Goal: Transaction & Acquisition: Purchase product/service

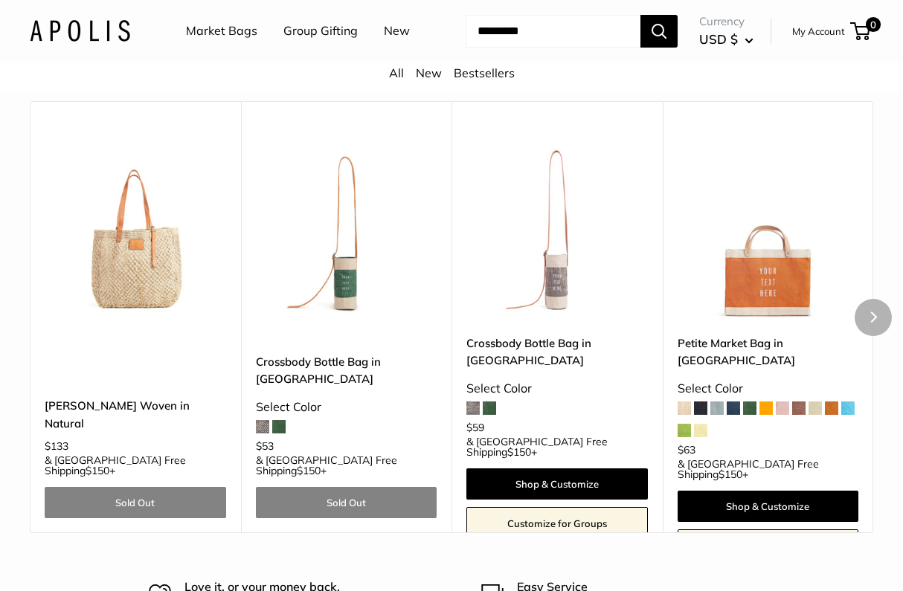
scroll to position [1679, 0]
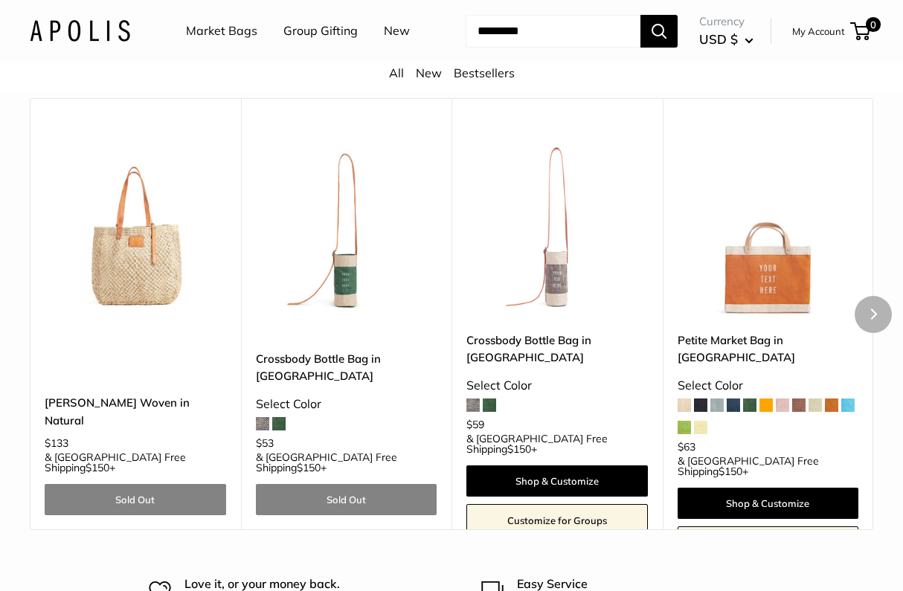
click at [0, 0] on img at bounding box center [0, 0] width 0 height 0
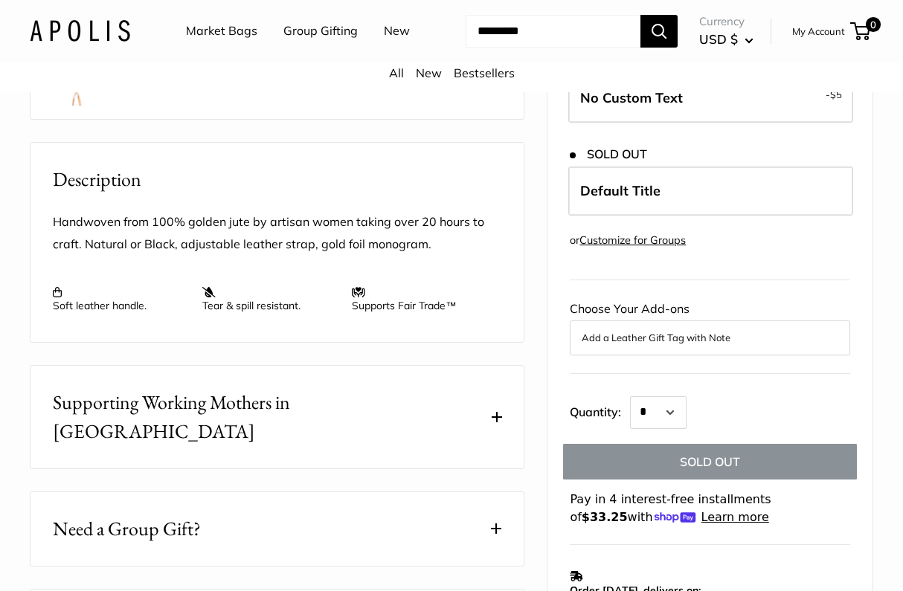
scroll to position [485, 0]
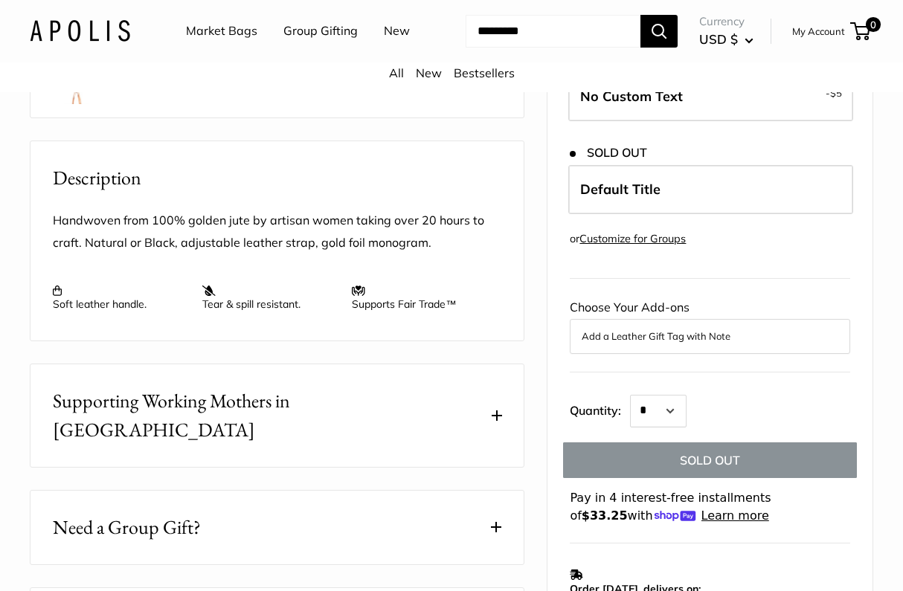
click at [666, 466] on form "Customize It Print a mix of letters, words, and numbers to make it unmistakably…" at bounding box center [710, 229] width 280 height 589
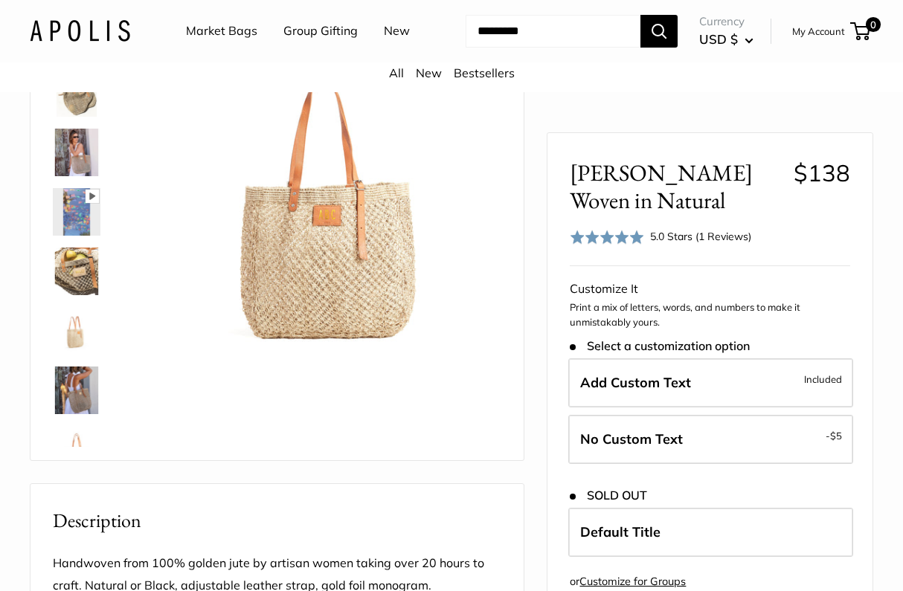
scroll to position [45, 0]
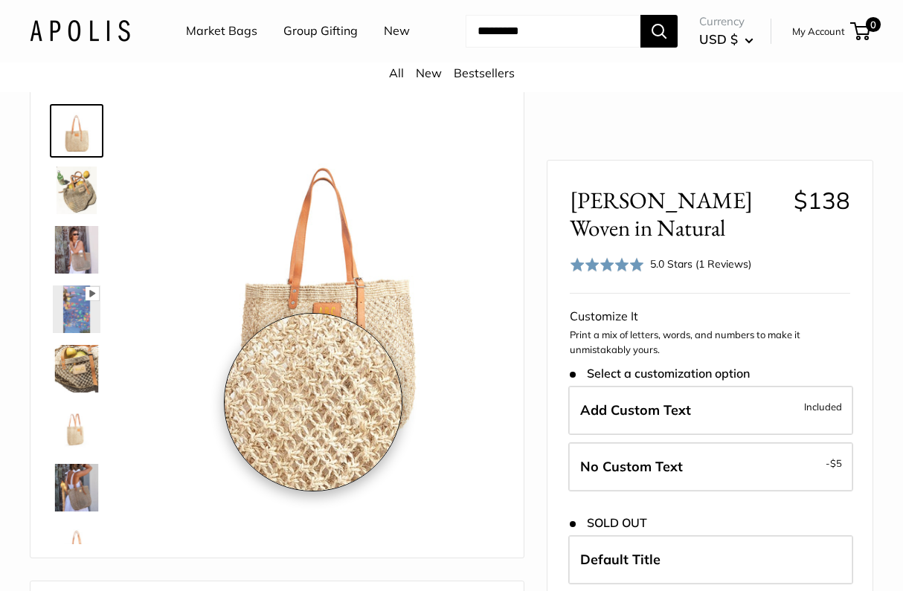
click at [313, 402] on img at bounding box center [325, 283] width 352 height 352
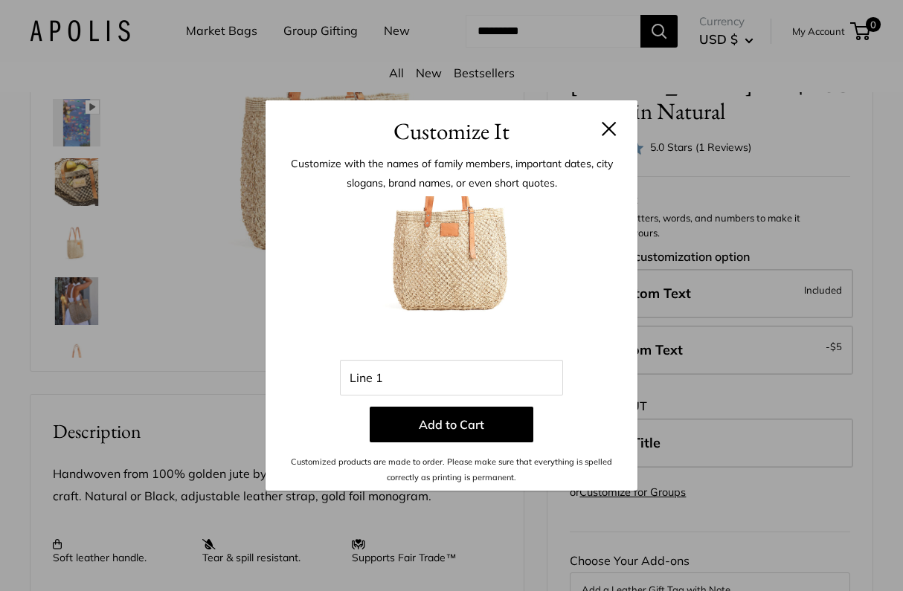
click at [611, 129] on button at bounding box center [609, 128] width 15 height 15
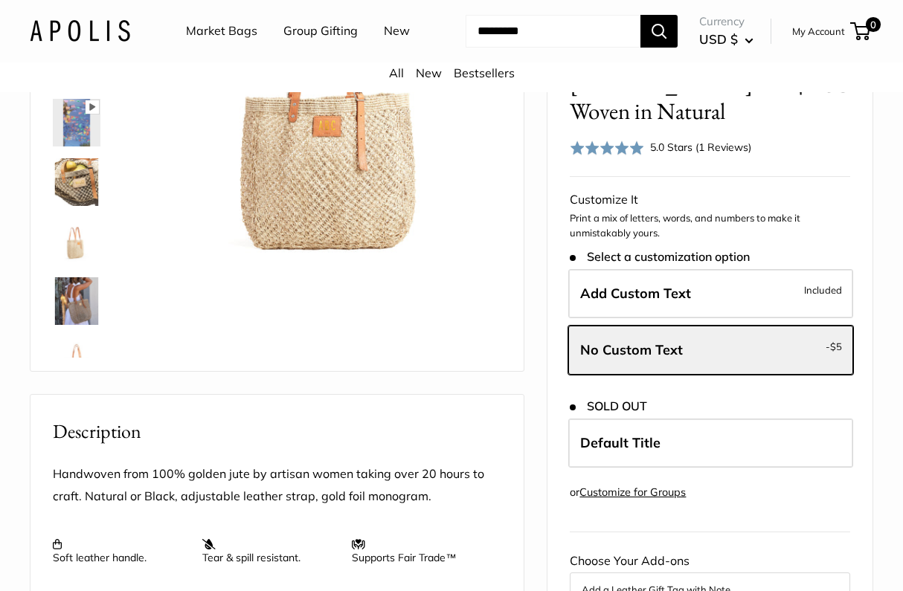
click at [76, 325] on img at bounding box center [77, 301] width 48 height 48
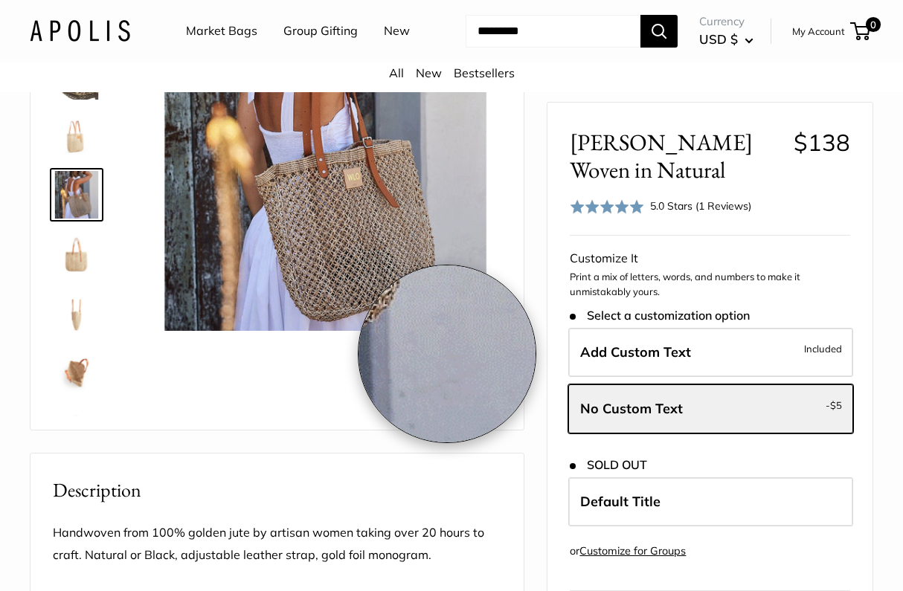
scroll to position [156, 0]
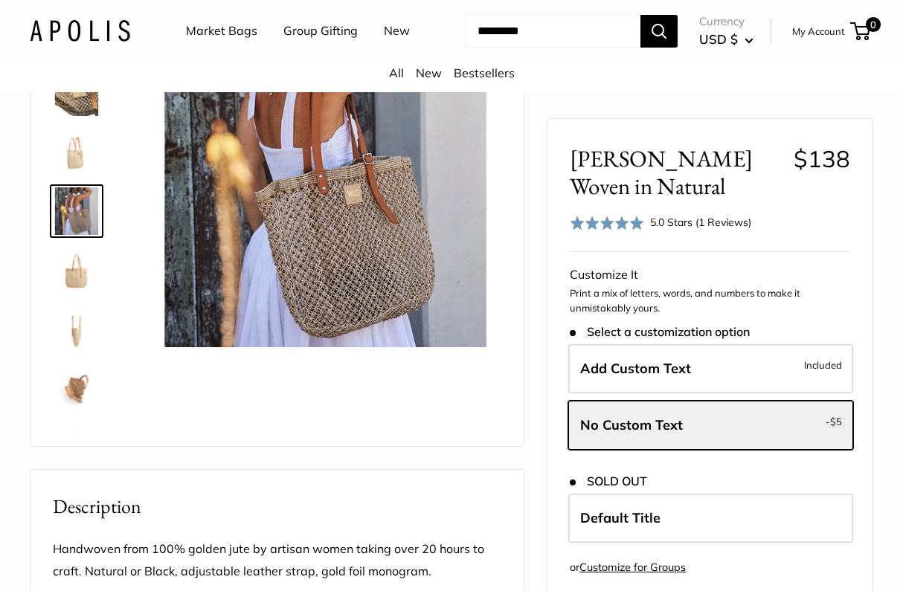
click at [86, 413] on img at bounding box center [77, 390] width 48 height 48
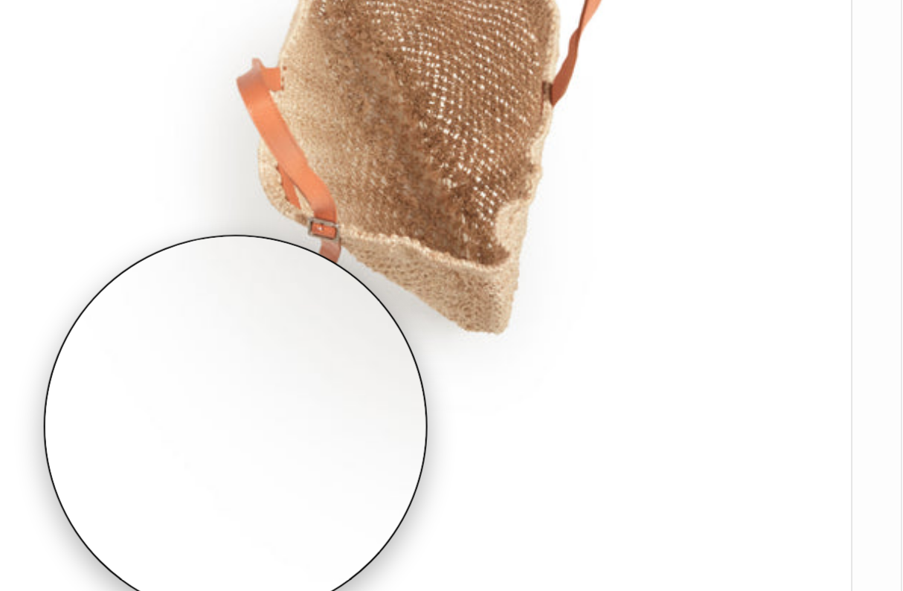
scroll to position [46, 0]
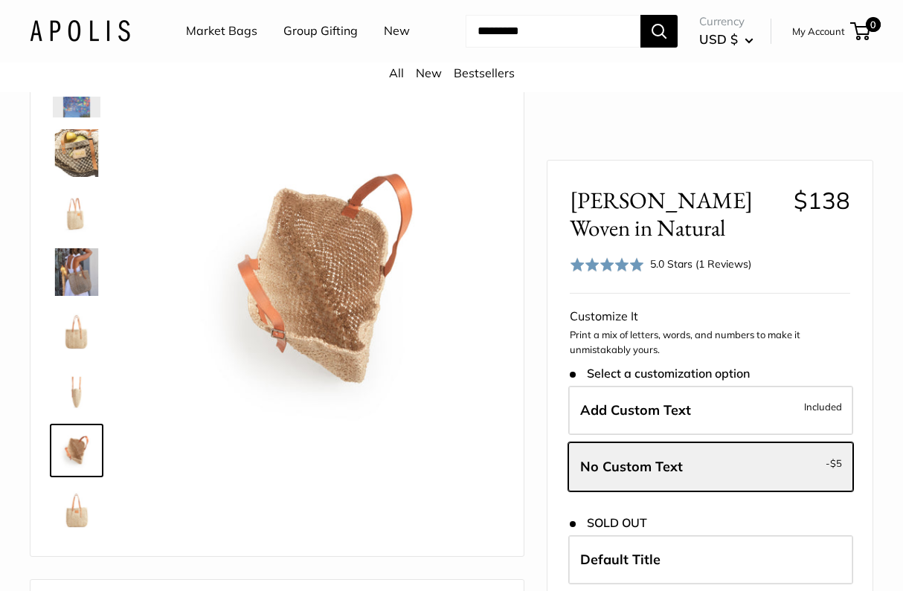
scroll to position [45, 0]
click at [204, 29] on link "Market Bags" at bounding box center [221, 31] width 71 height 22
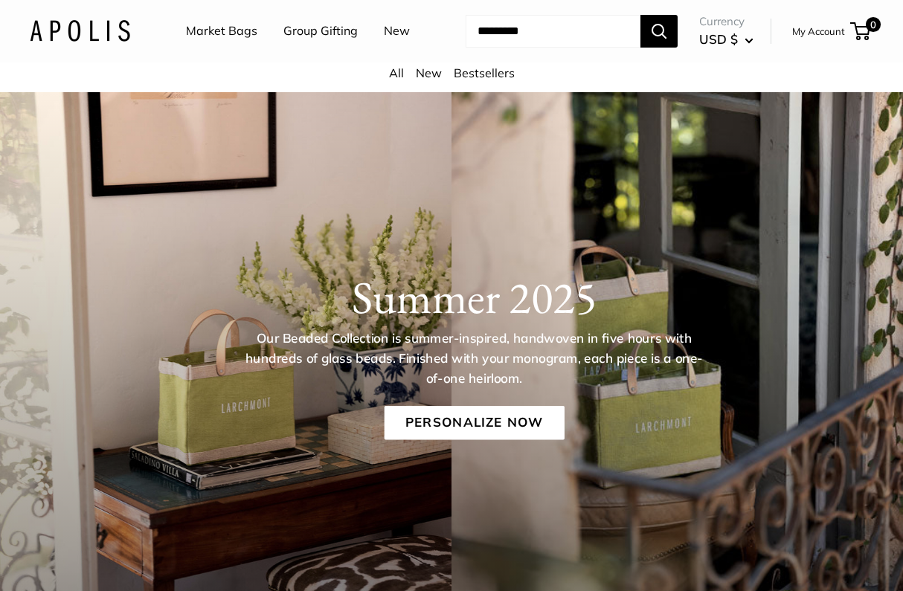
click at [384, 42] on link "New" at bounding box center [397, 31] width 26 height 22
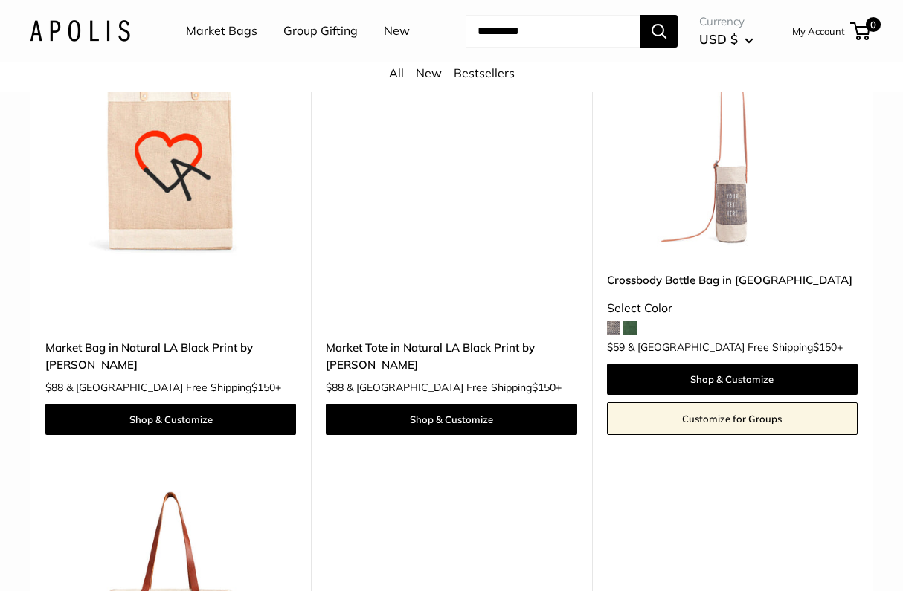
scroll to position [6417, 0]
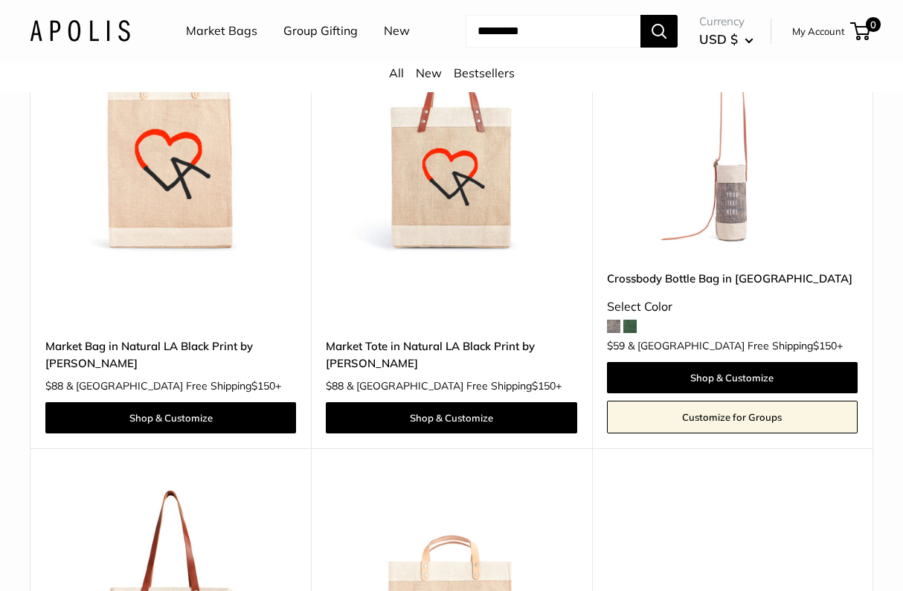
click at [634, 333] on span at bounding box center [629, 326] width 13 height 13
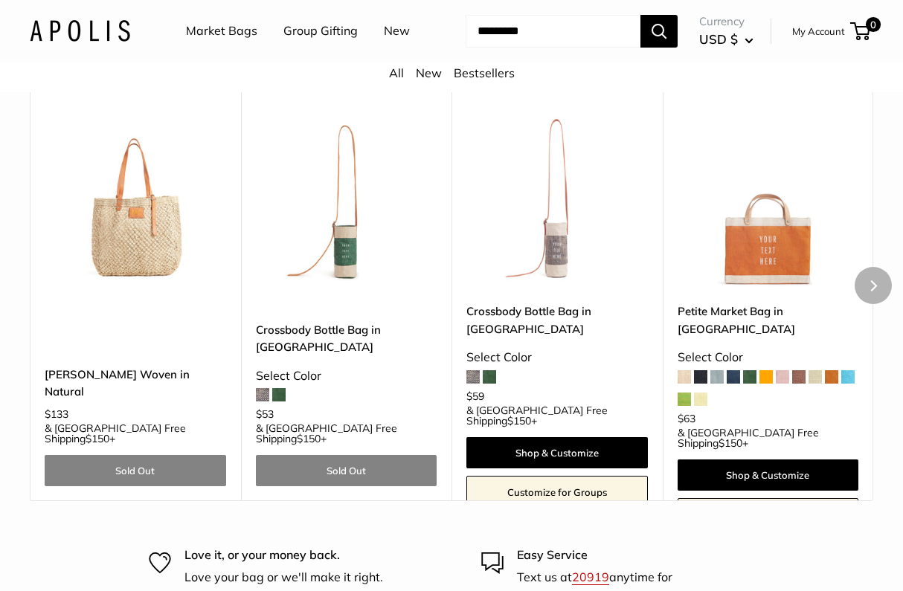
scroll to position [7885, 0]
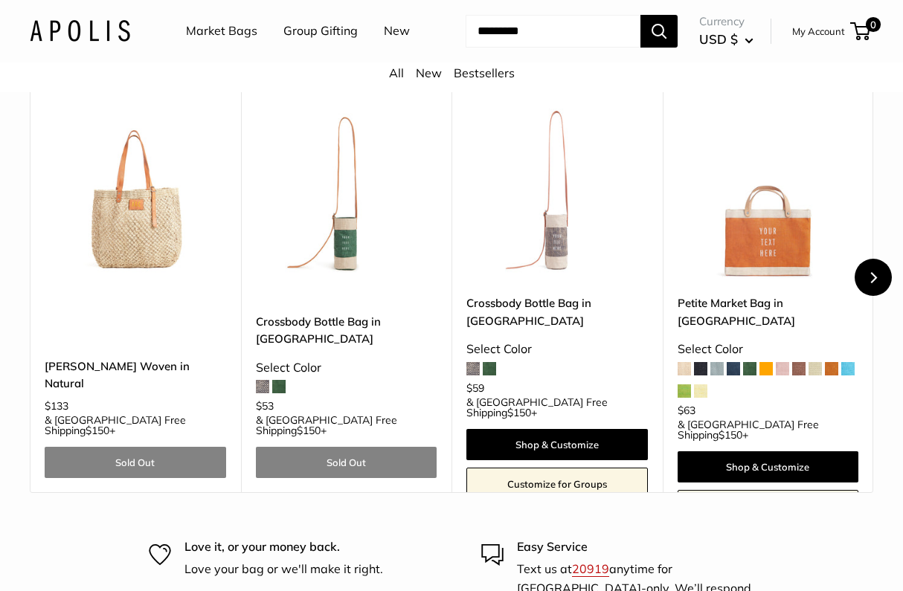
click at [872, 283] on icon "Next" at bounding box center [872, 277] width 11 height 11
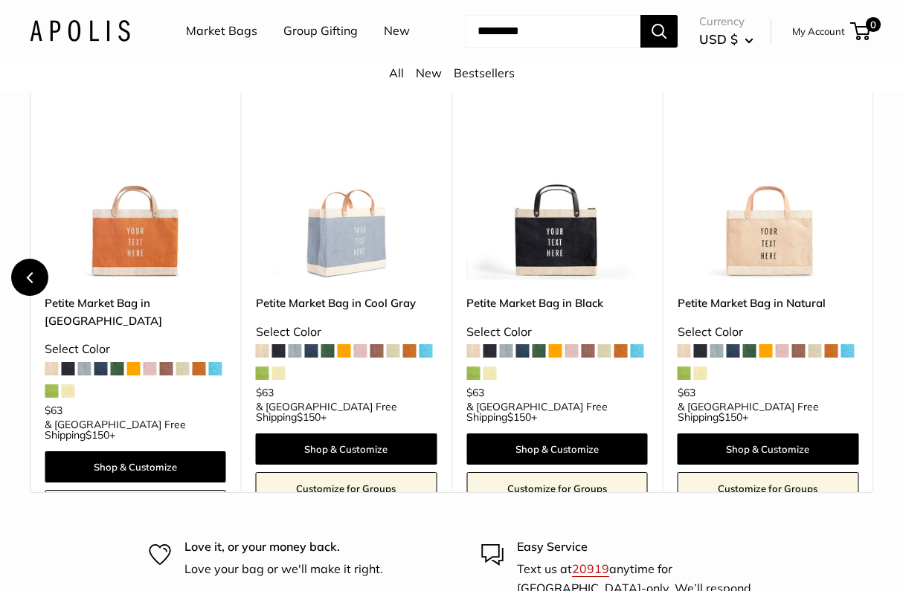
click at [38, 296] on button "Previous" at bounding box center [29, 277] width 37 height 37
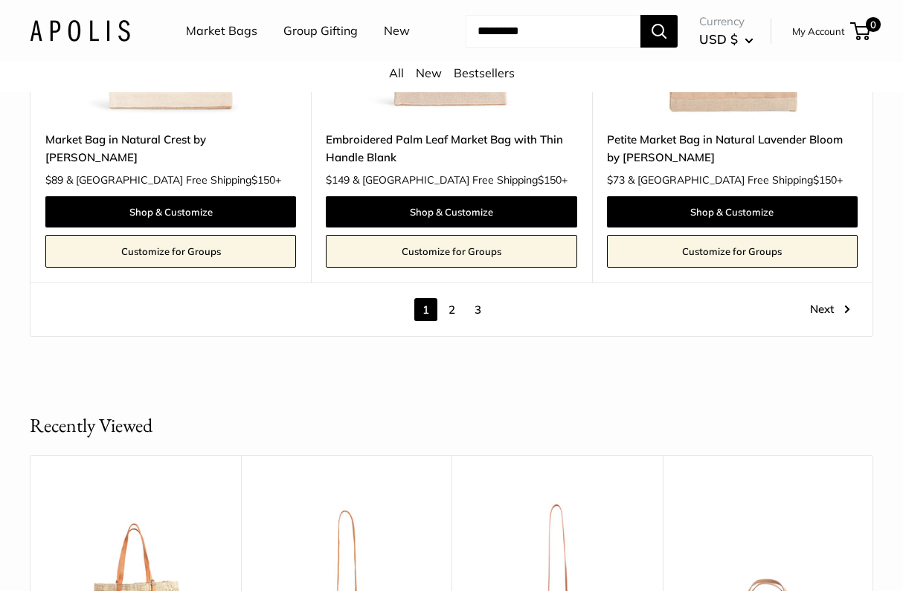
scroll to position [7390, 0]
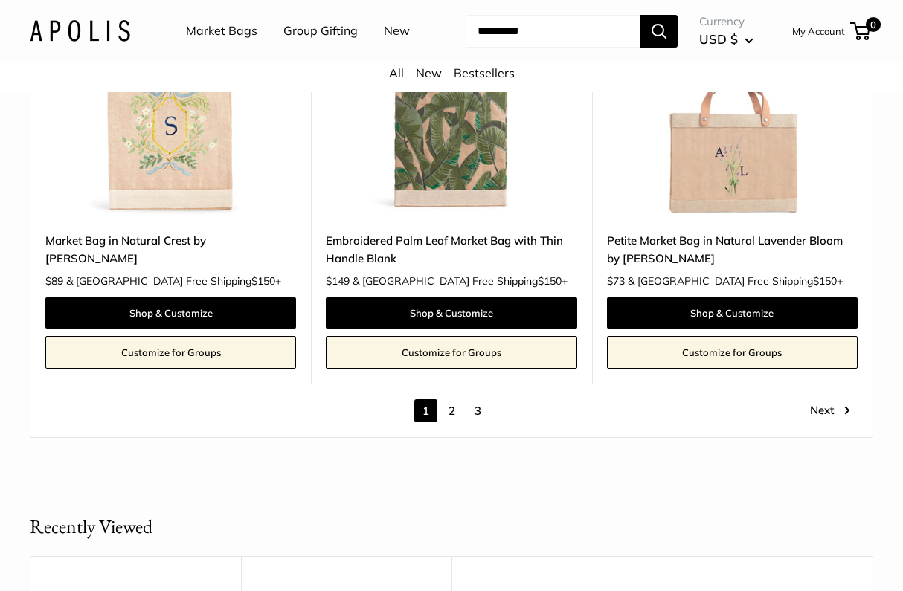
click at [454, 422] on link "2" at bounding box center [451, 410] width 23 height 23
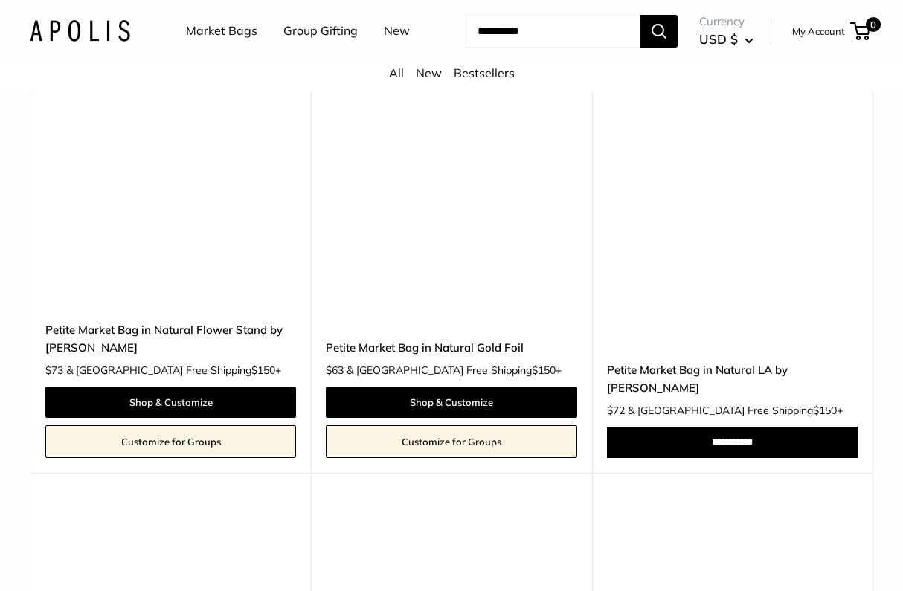
scroll to position [5794, 0]
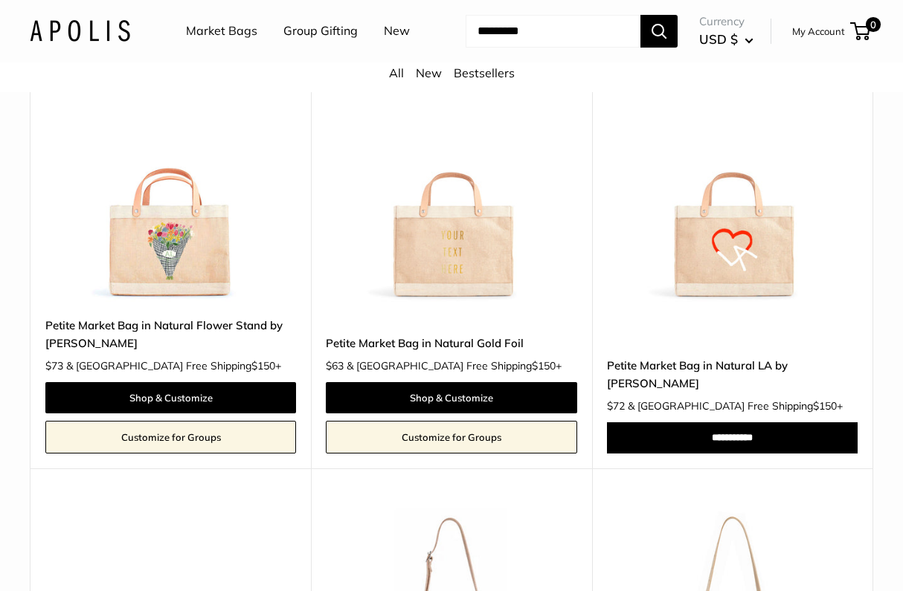
click at [0, 0] on img at bounding box center [0, 0] width 0 height 0
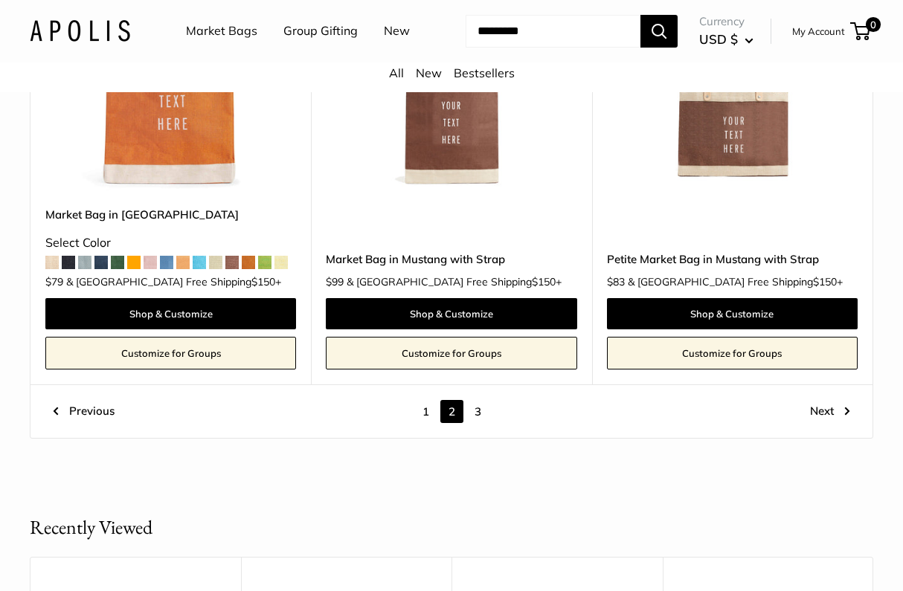
scroll to position [7269, 0]
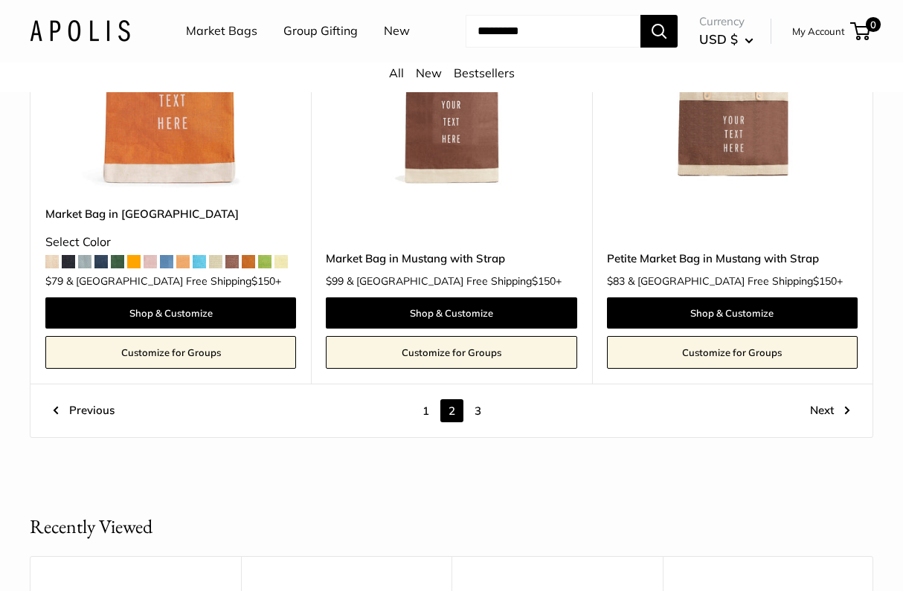
click at [829, 422] on link "Next" at bounding box center [830, 410] width 40 height 23
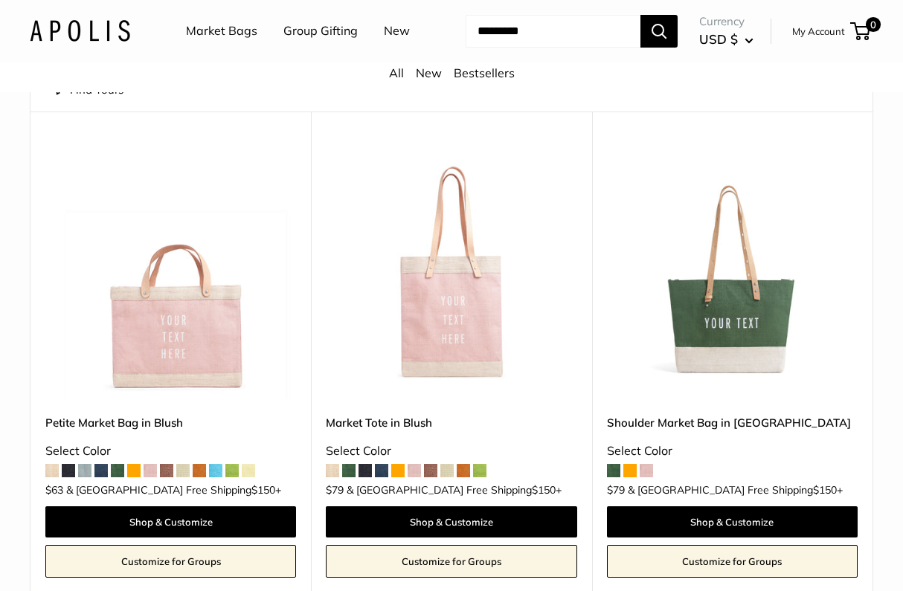
scroll to position [132, 0]
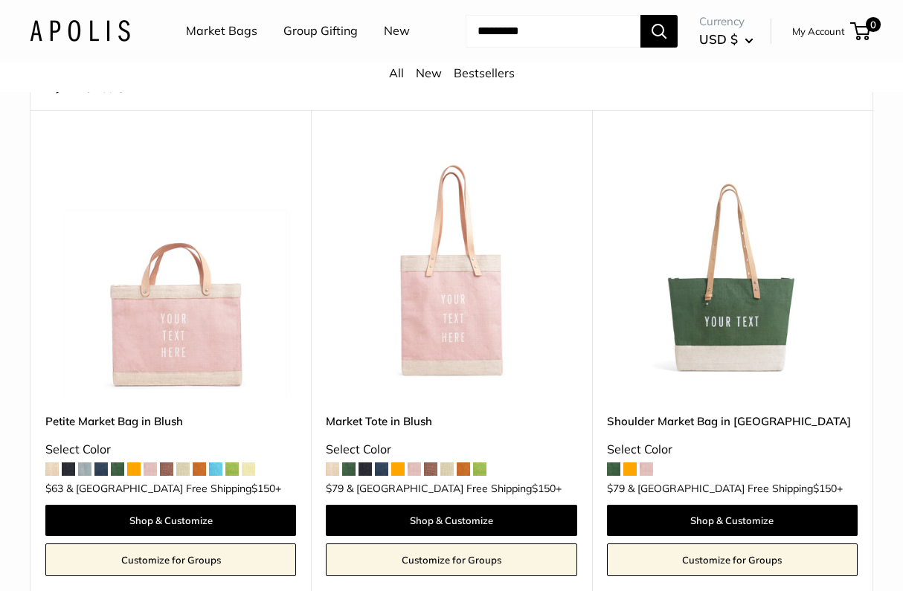
click at [59, 490] on div "Petite Market Bag in Blush Select Color $63 +" at bounding box center [170, 451] width 251 height 77
click at [54, 476] on span at bounding box center [51, 469] width 13 height 13
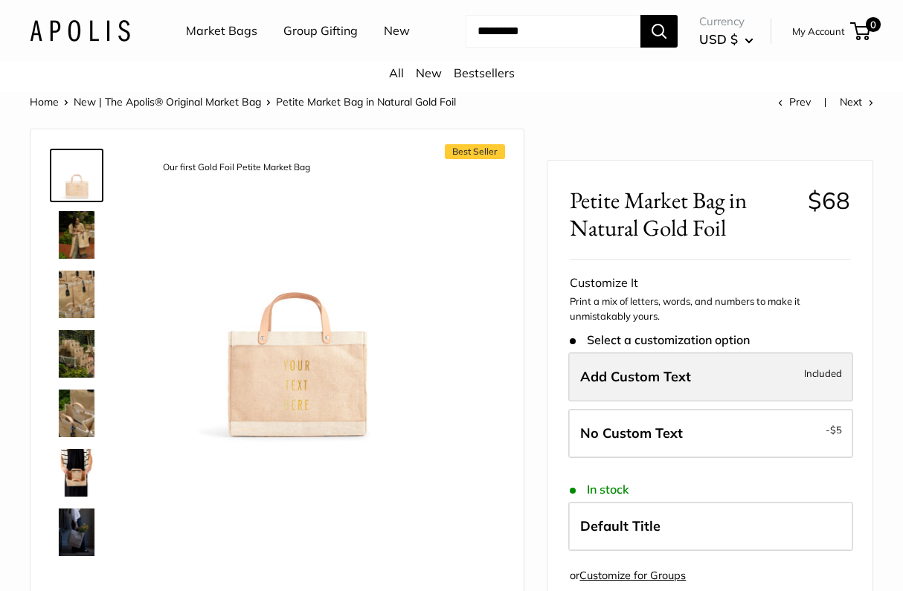
click at [648, 378] on label "Add Custom Text Included" at bounding box center [710, 376] width 285 height 49
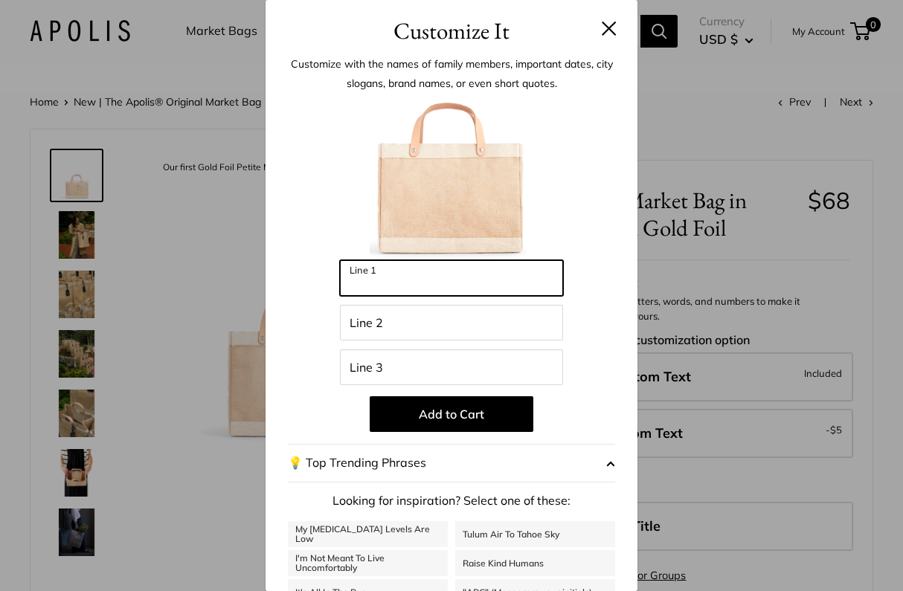
click at [400, 283] on input "Line 1" at bounding box center [451, 278] width 223 height 36
click at [417, 453] on button "💡 Top Trending Phrases" at bounding box center [451, 463] width 327 height 39
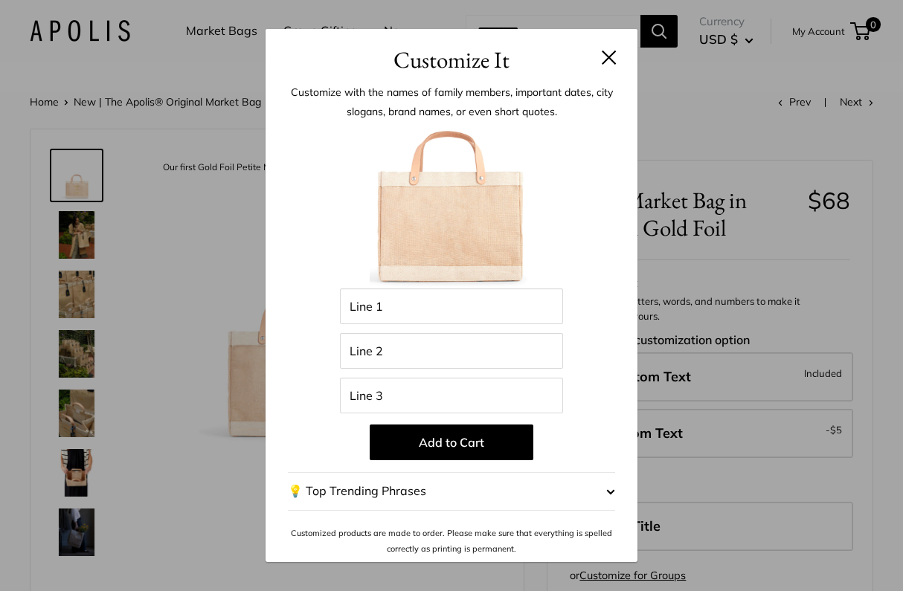
click at [380, 483] on button "💡 Top Trending Phrases" at bounding box center [451, 491] width 327 height 39
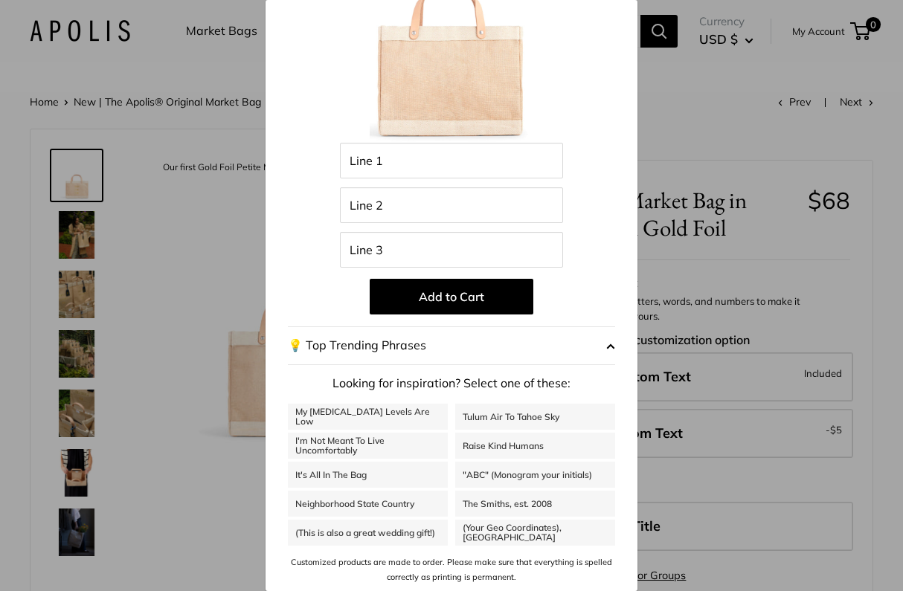
scroll to position [115, 0]
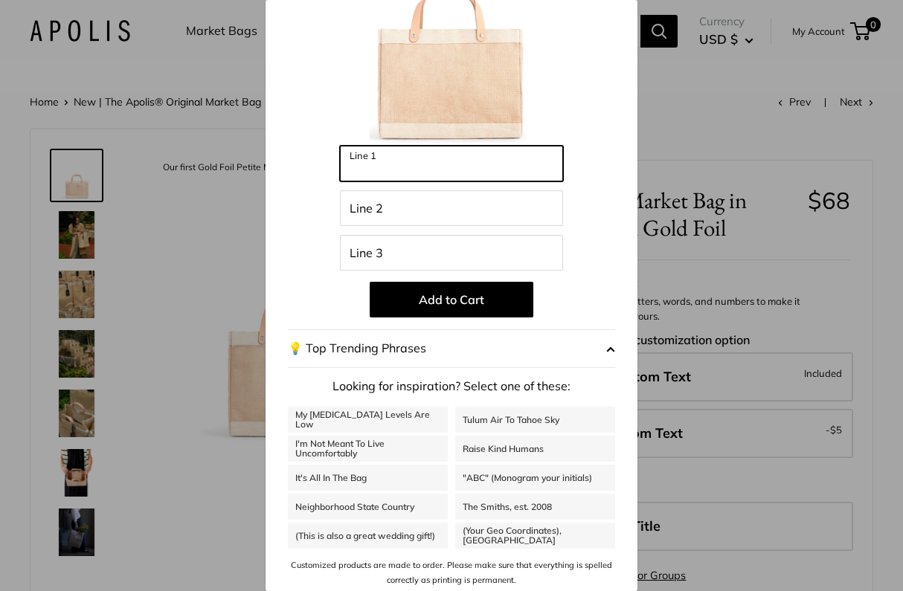
click at [393, 161] on input "Line 1" at bounding box center [451, 164] width 223 height 36
type input "***"
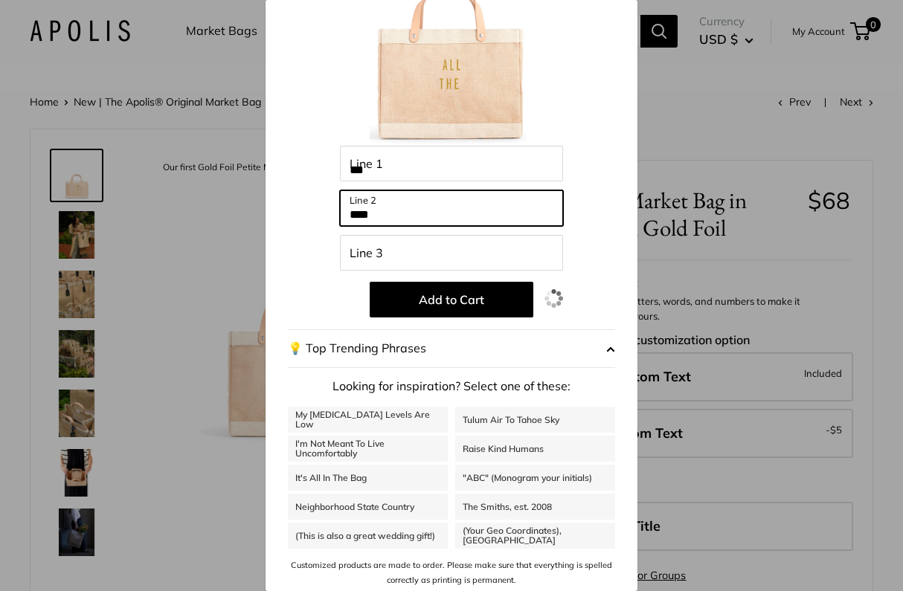
type input "***"
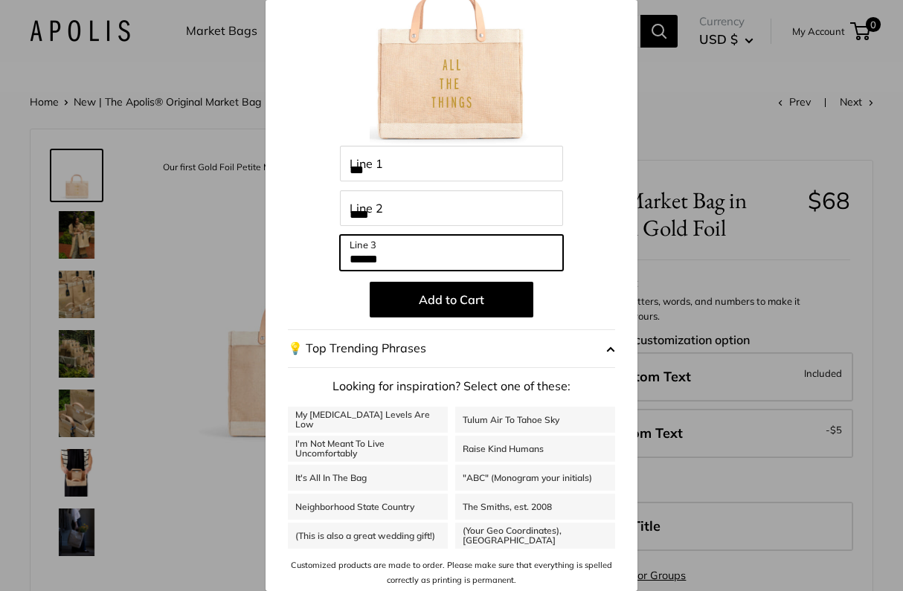
type input "******"
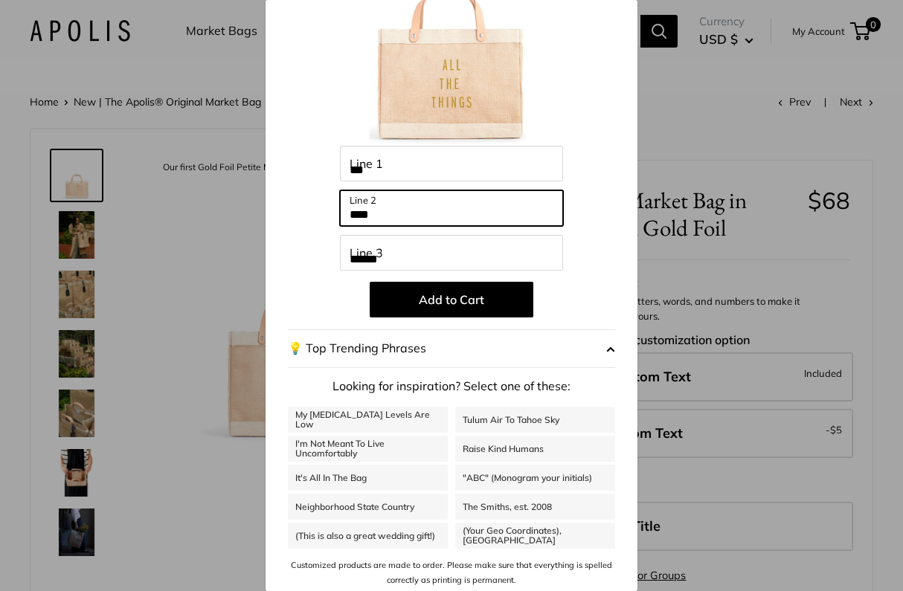
click at [390, 216] on input "***" at bounding box center [451, 208] width 223 height 36
type input "*"
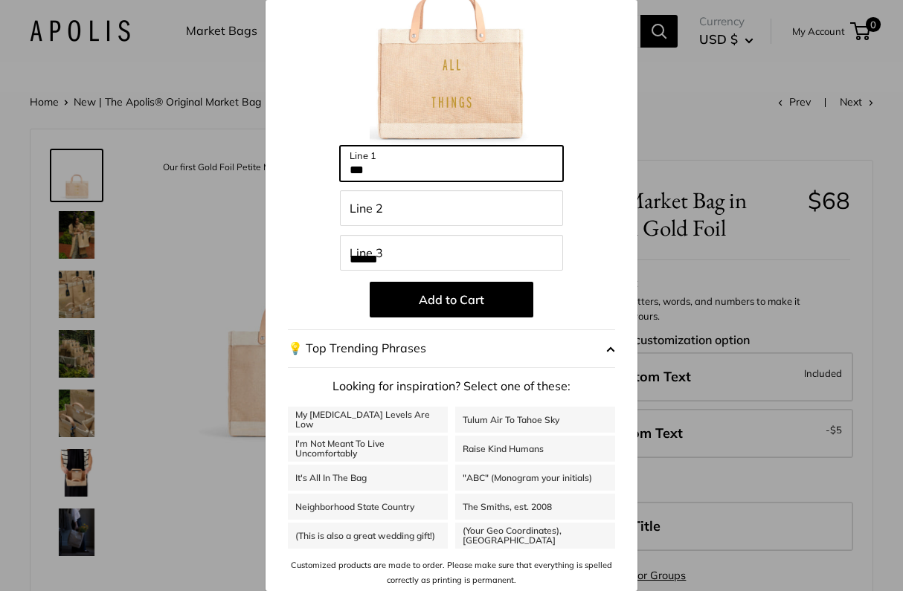
click at [411, 170] on input "***" at bounding box center [451, 164] width 223 height 36
type input "*******"
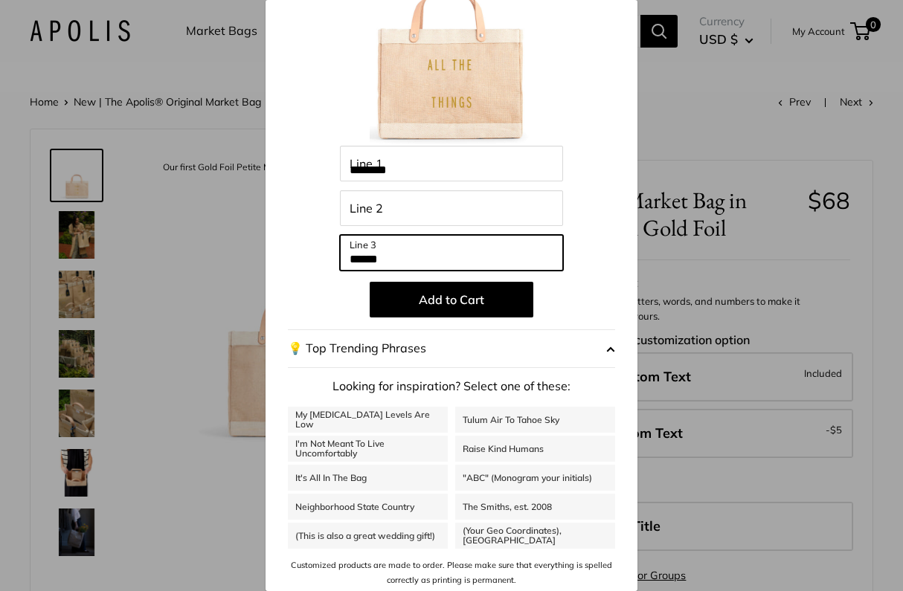
click at [406, 251] on input "******" at bounding box center [451, 253] width 223 height 36
click at [405, 257] on input "******" at bounding box center [451, 253] width 223 height 36
type input "*"
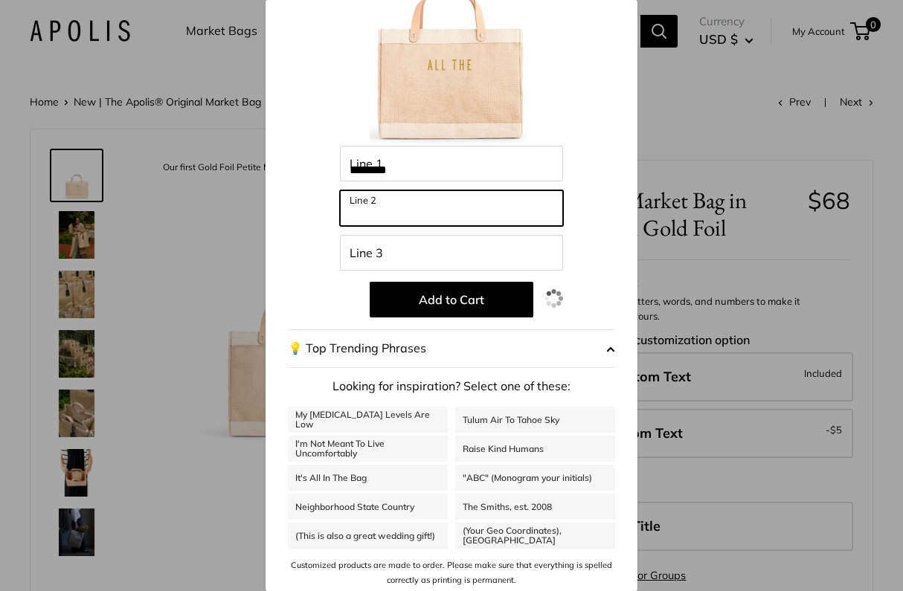
click at [438, 213] on input "Line 2" at bounding box center [451, 208] width 223 height 36
type input "*"
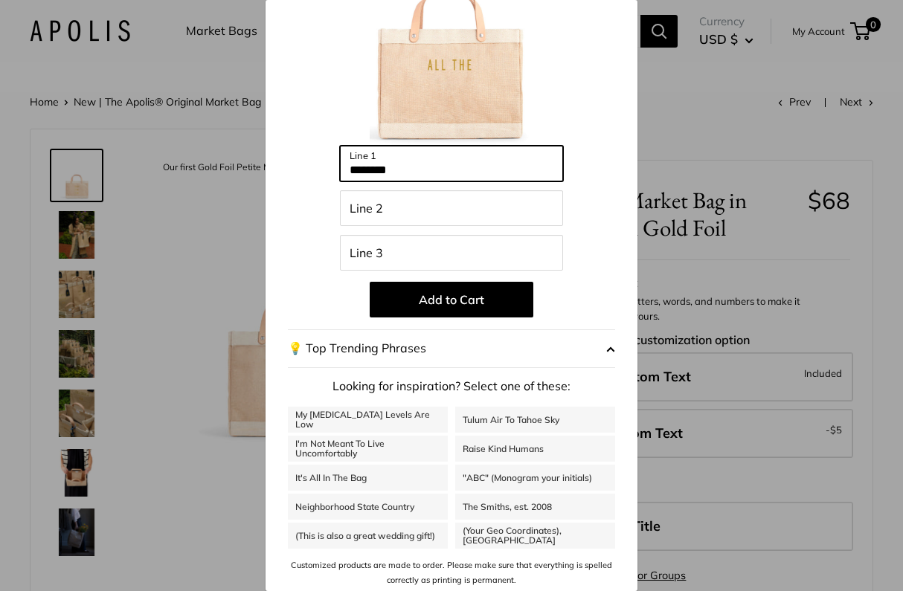
click at [403, 173] on input "*******" at bounding box center [451, 164] width 223 height 36
type input "*"
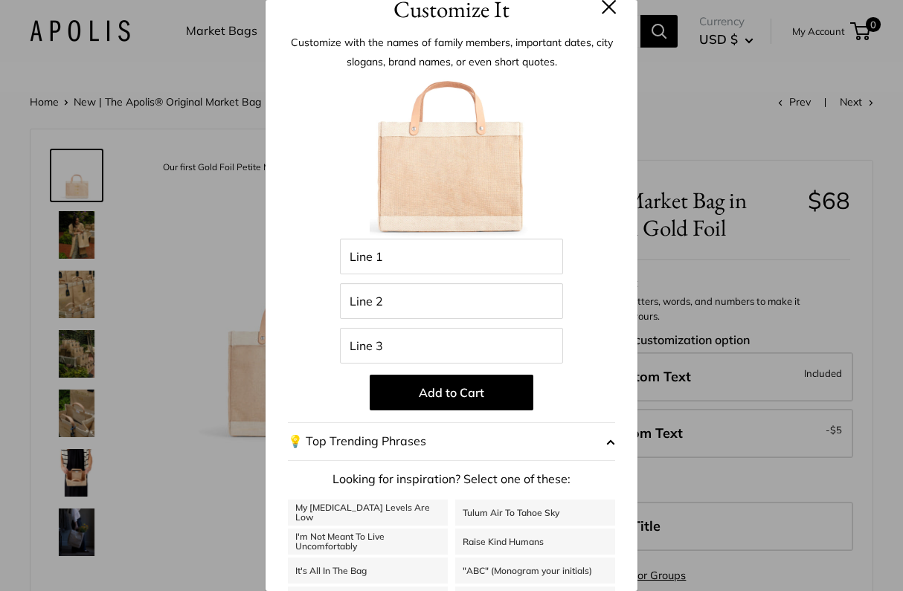
scroll to position [0, 0]
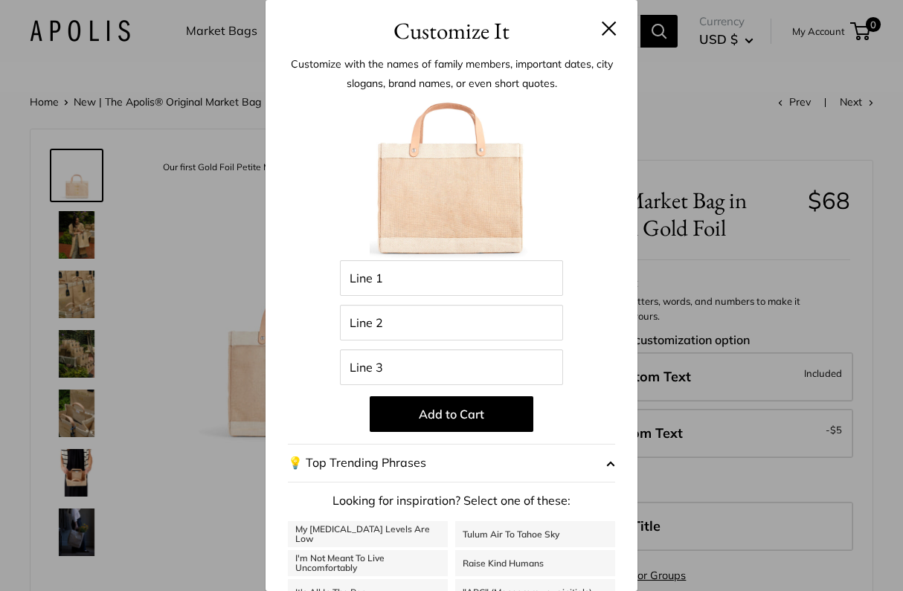
click at [606, 28] on button at bounding box center [609, 28] width 15 height 15
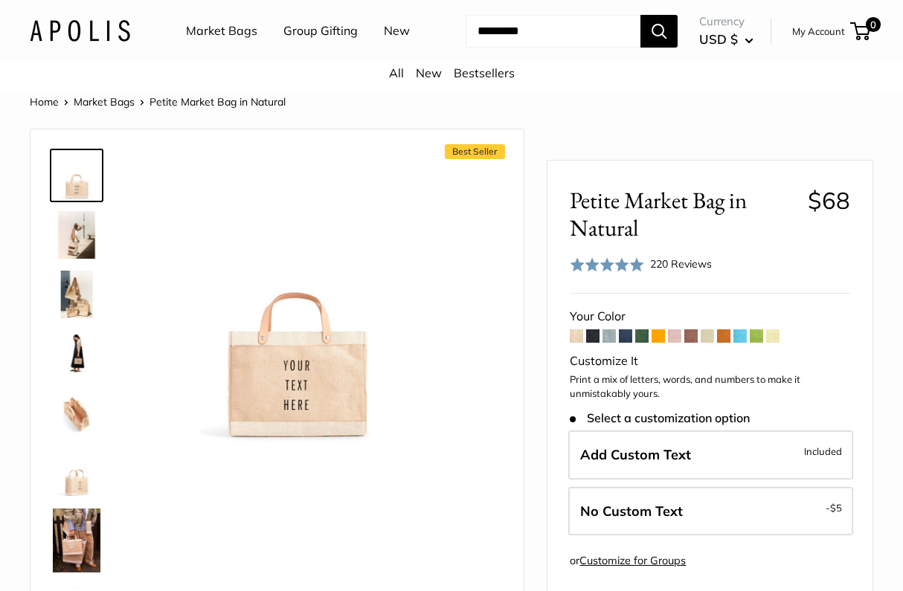
click at [593, 343] on span at bounding box center [592, 335] width 13 height 13
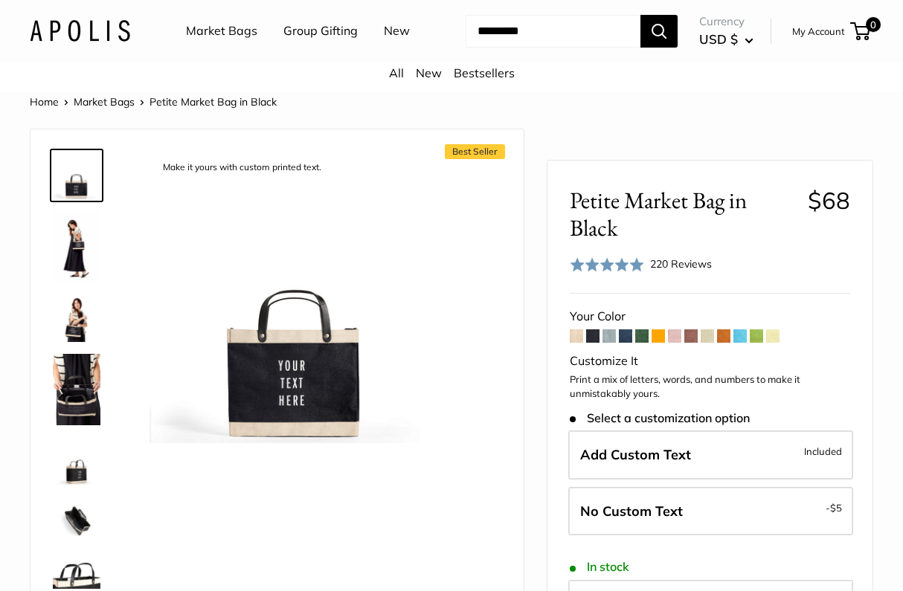
click at [609, 343] on span at bounding box center [608, 335] width 13 height 13
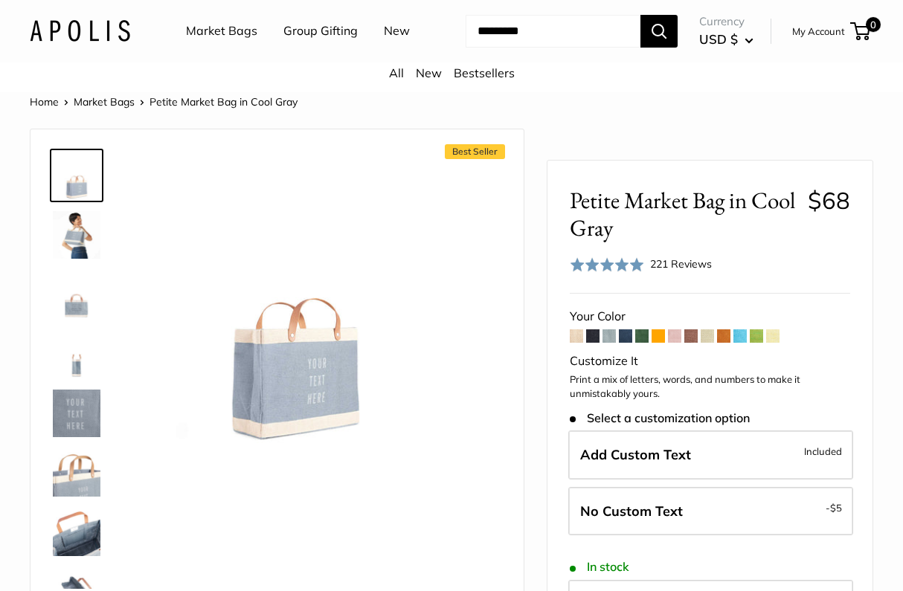
click at [628, 343] on span at bounding box center [625, 335] width 13 height 13
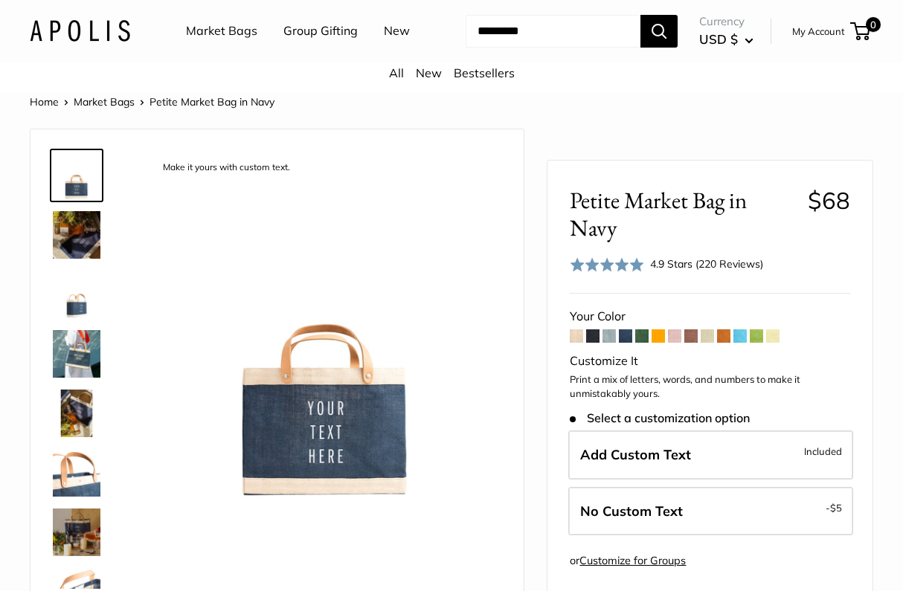
click at [641, 343] on span at bounding box center [641, 335] width 13 height 13
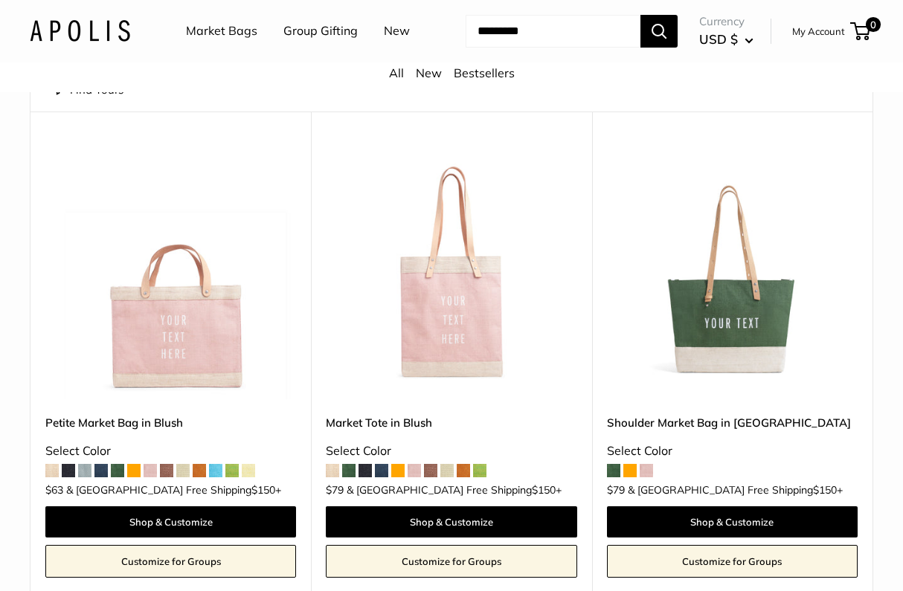
scroll to position [92, 0]
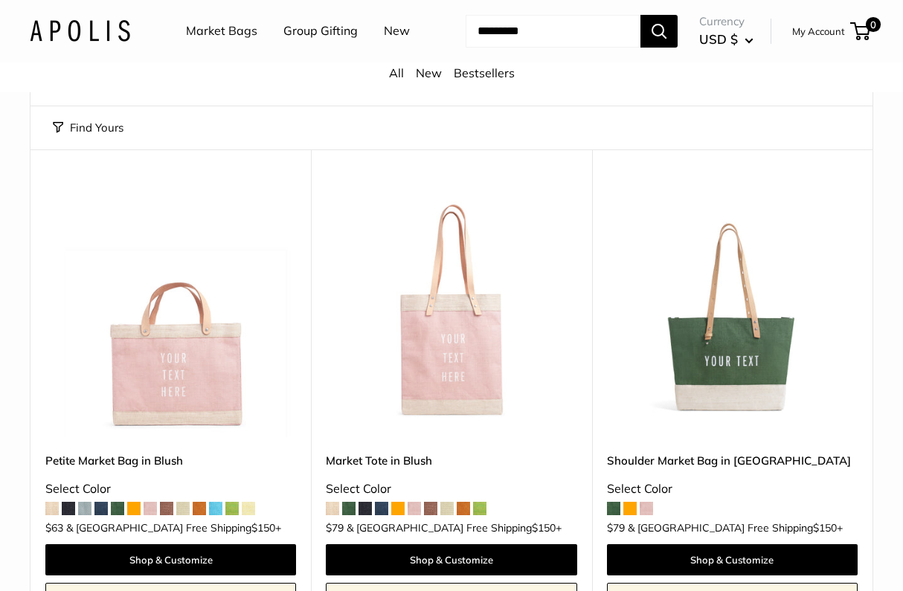
click at [214, 30] on link "Market Bags" at bounding box center [221, 31] width 71 height 22
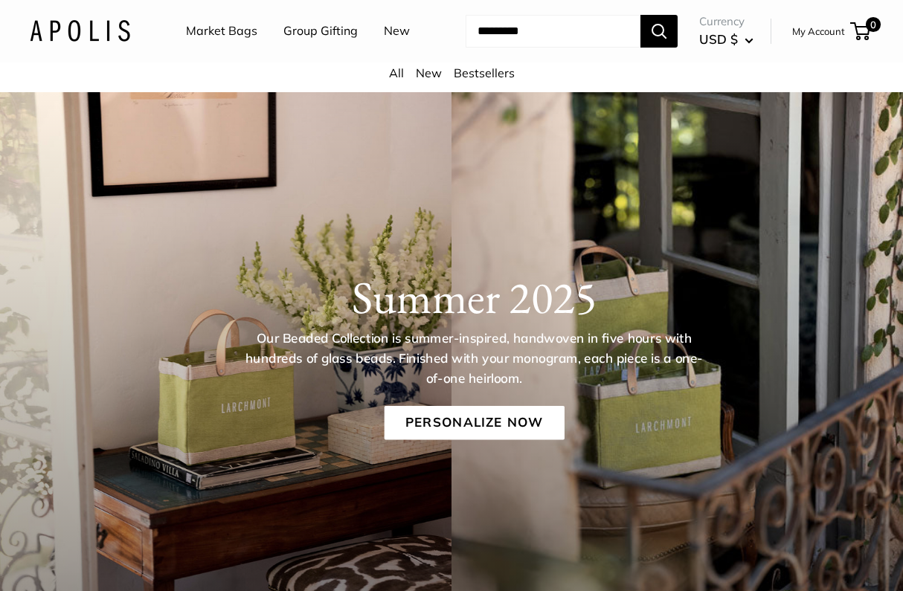
click at [399, 80] on link "All" at bounding box center [396, 72] width 15 height 15
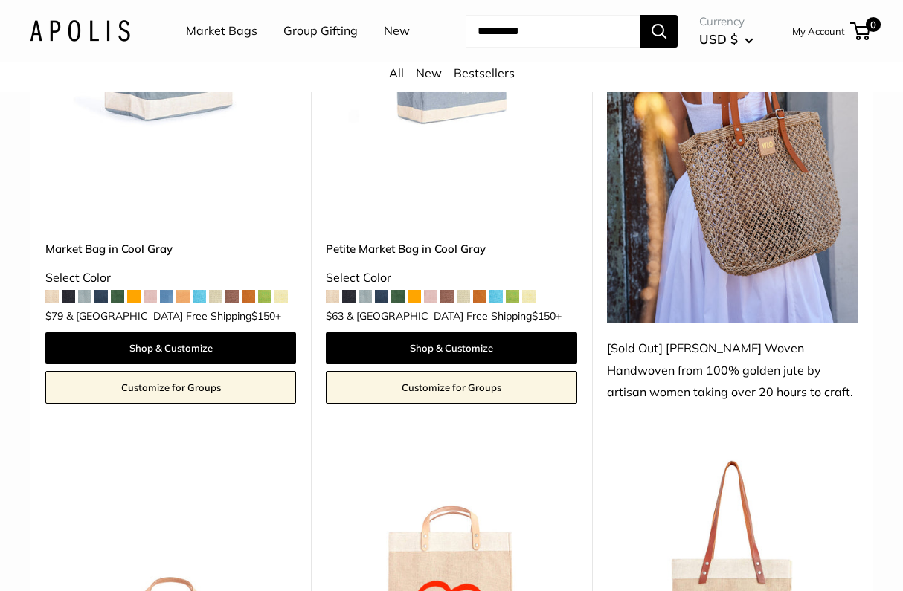
scroll to position [5227, 0]
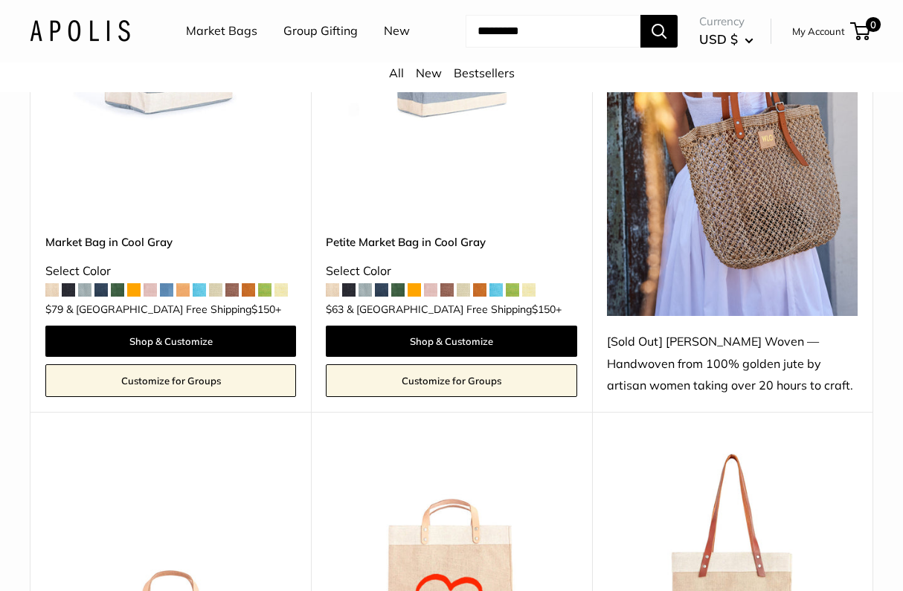
click at [717, 262] on img at bounding box center [732, 93] width 251 height 446
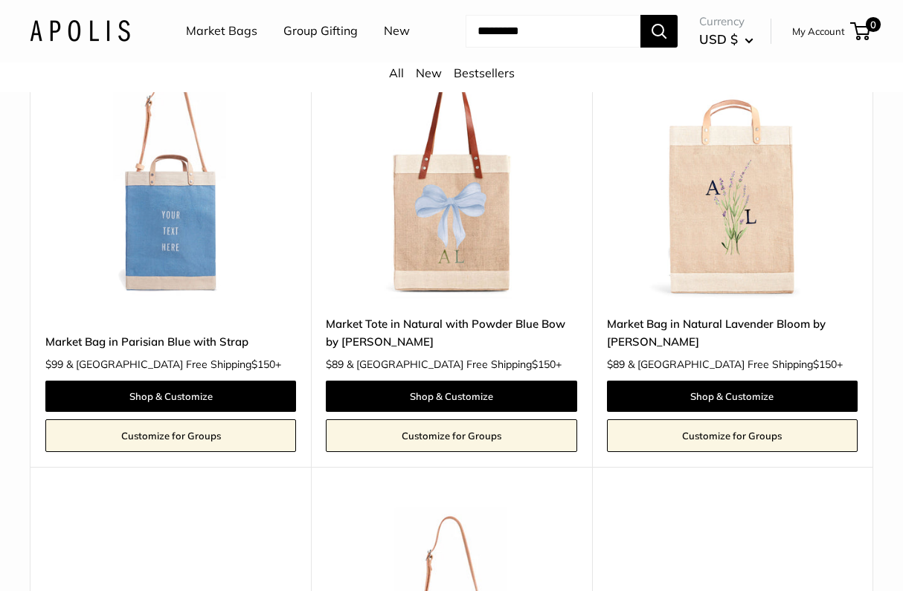
scroll to position [6357, 0]
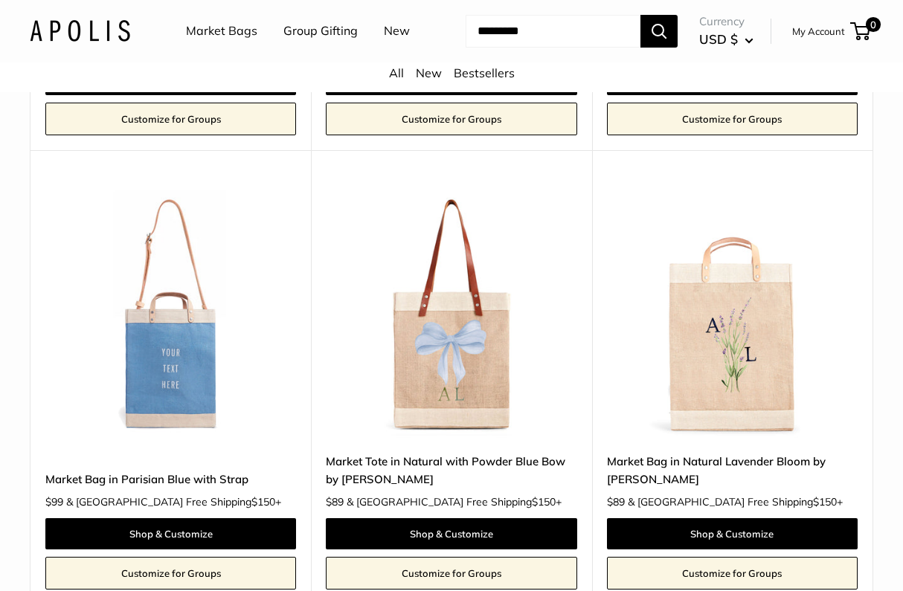
click at [0, 0] on img at bounding box center [0, 0] width 0 height 0
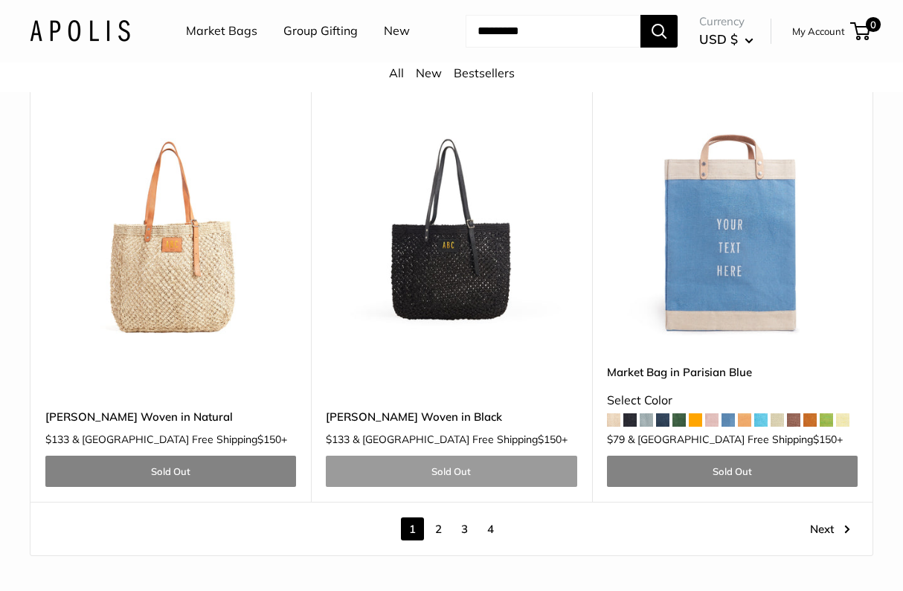
scroll to position [7356, 0]
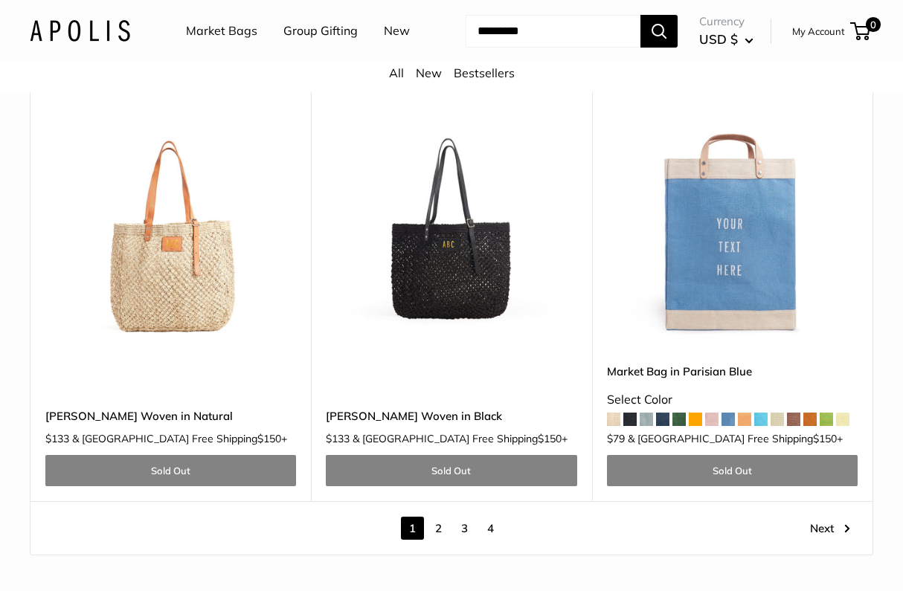
click at [0, 0] on img at bounding box center [0, 0] width 0 height 0
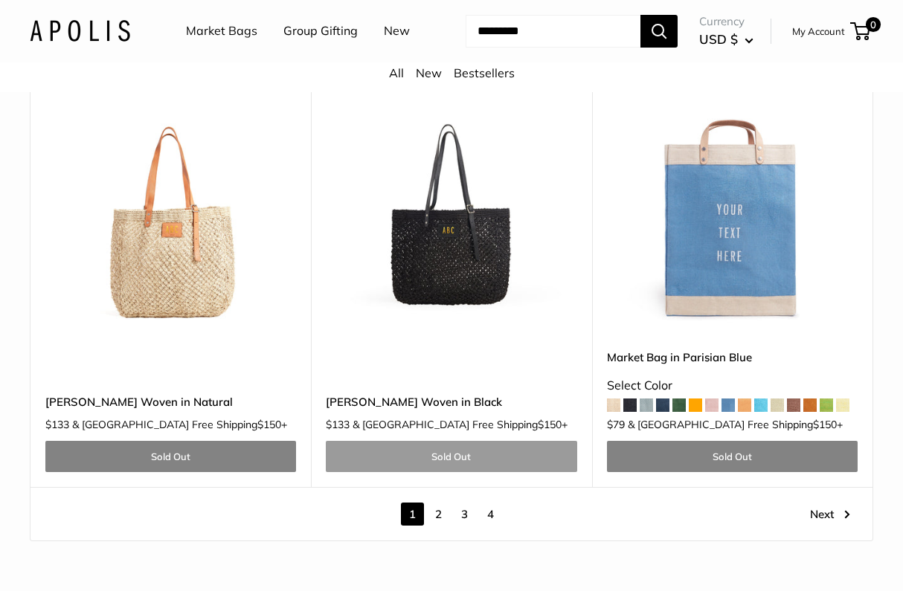
scroll to position [7382, 0]
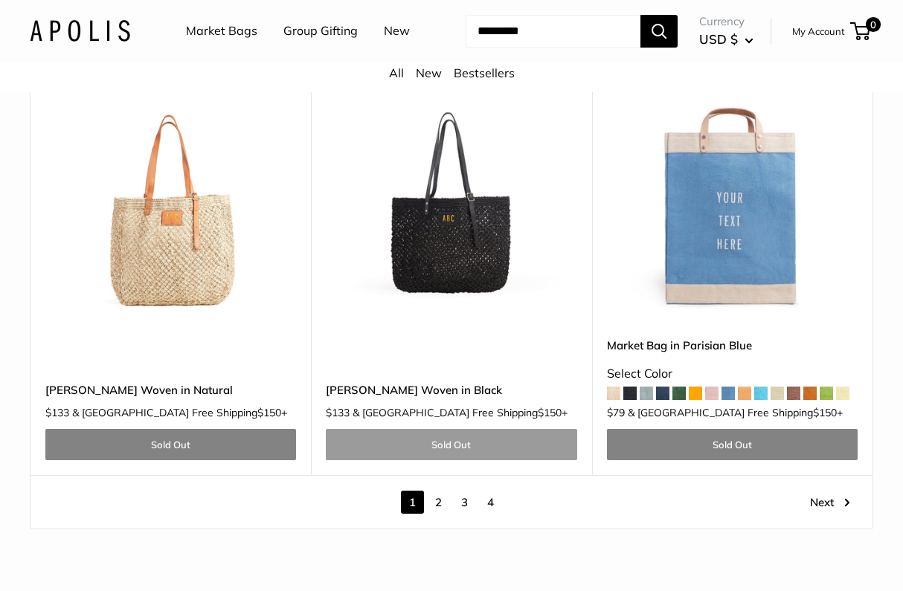
click at [440, 460] on link "Sold Out" at bounding box center [451, 444] width 251 height 31
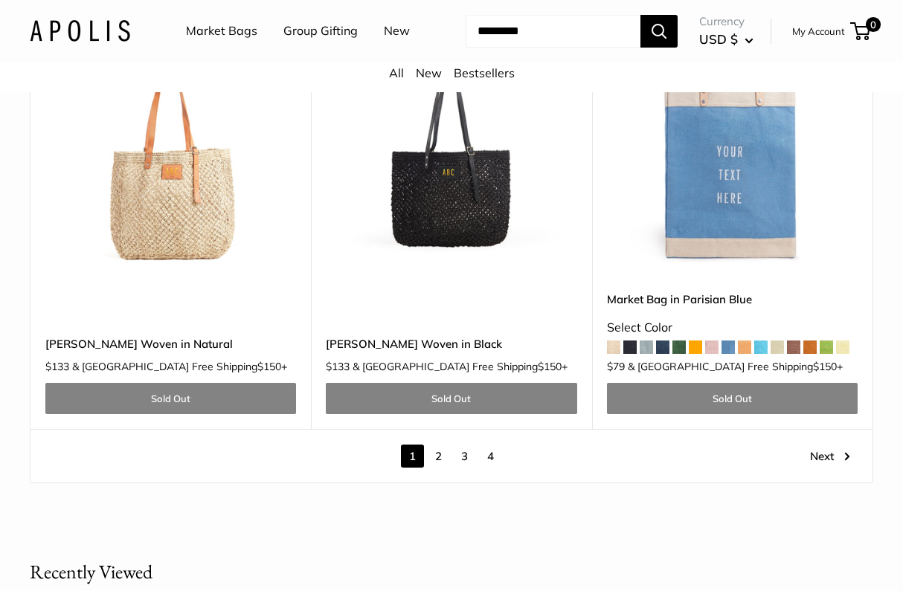
click at [434, 468] on link "2" at bounding box center [438, 456] width 23 height 23
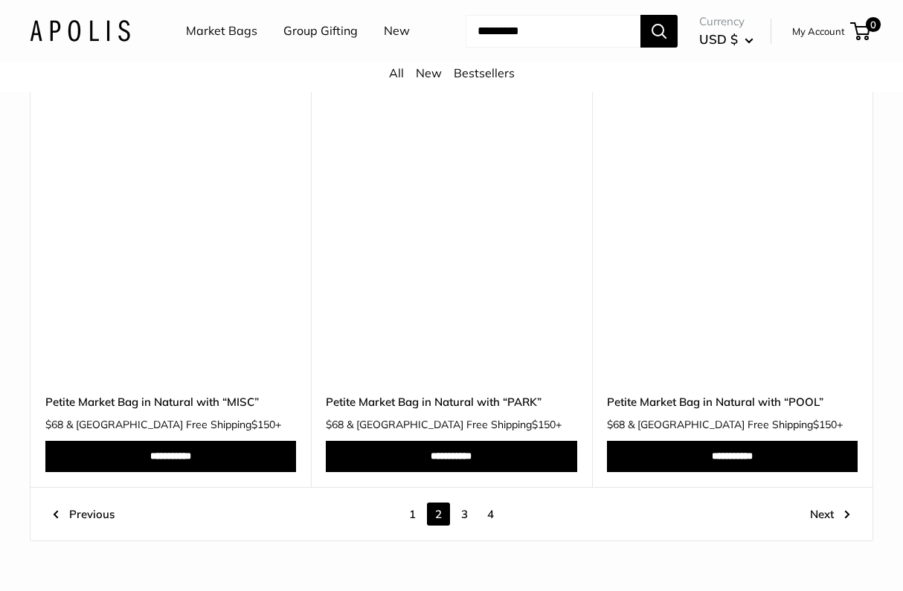
scroll to position [7029, 0]
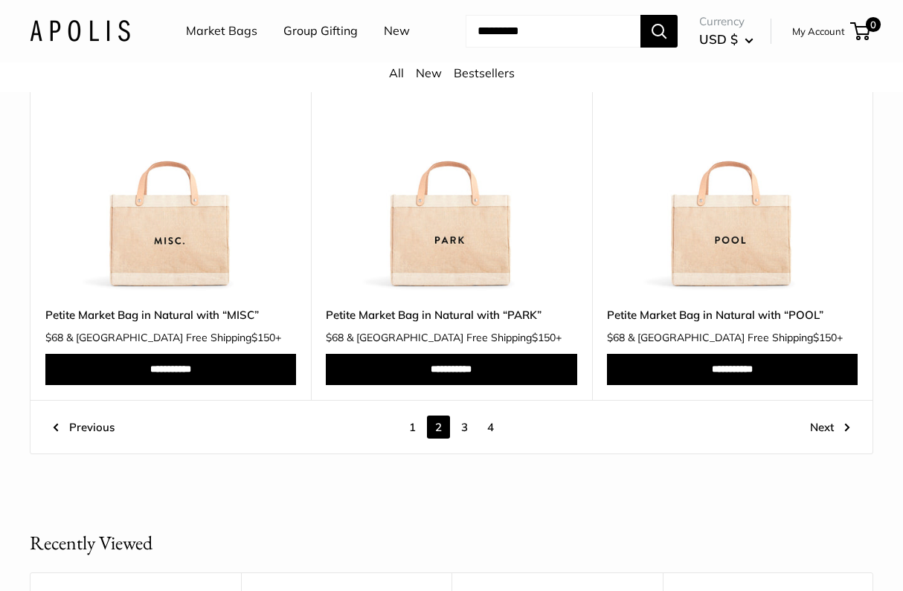
click at [465, 439] on link "3" at bounding box center [464, 427] width 23 height 23
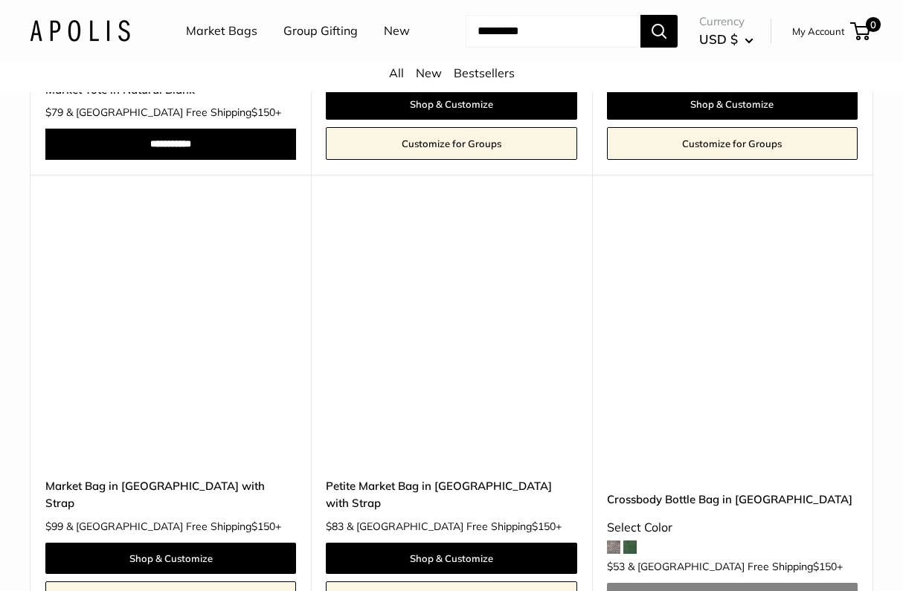
scroll to position [7119, 0]
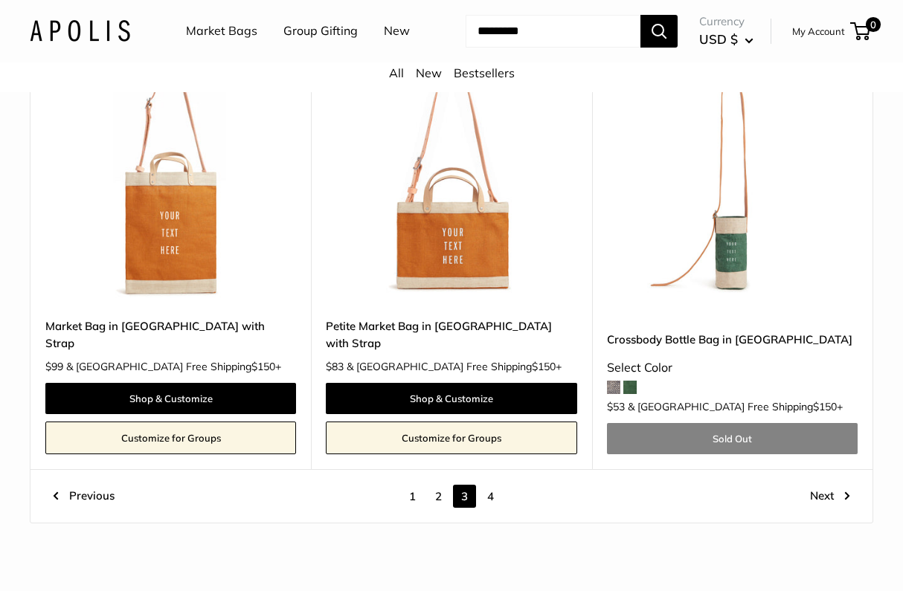
click at [828, 508] on link "Next" at bounding box center [830, 496] width 40 height 23
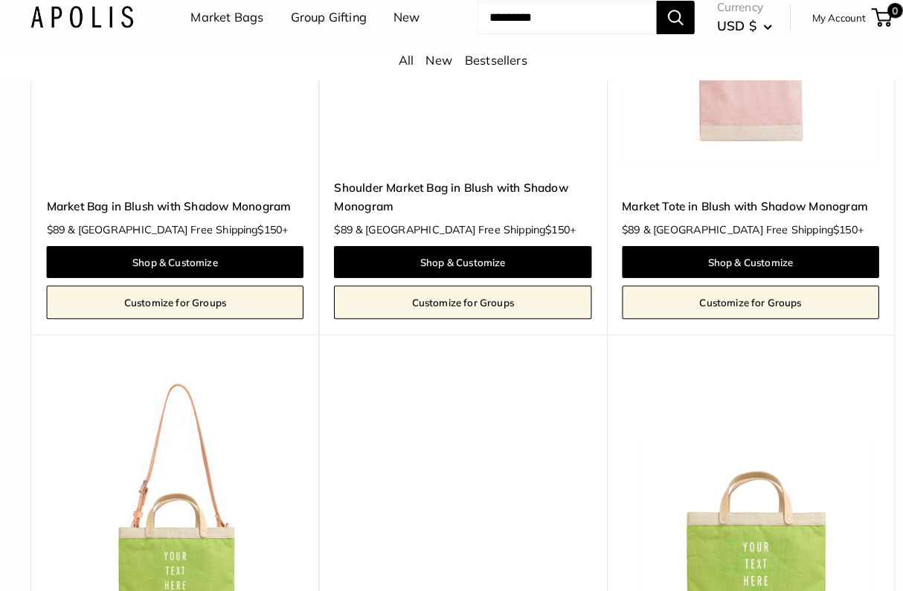
scroll to position [2470, 0]
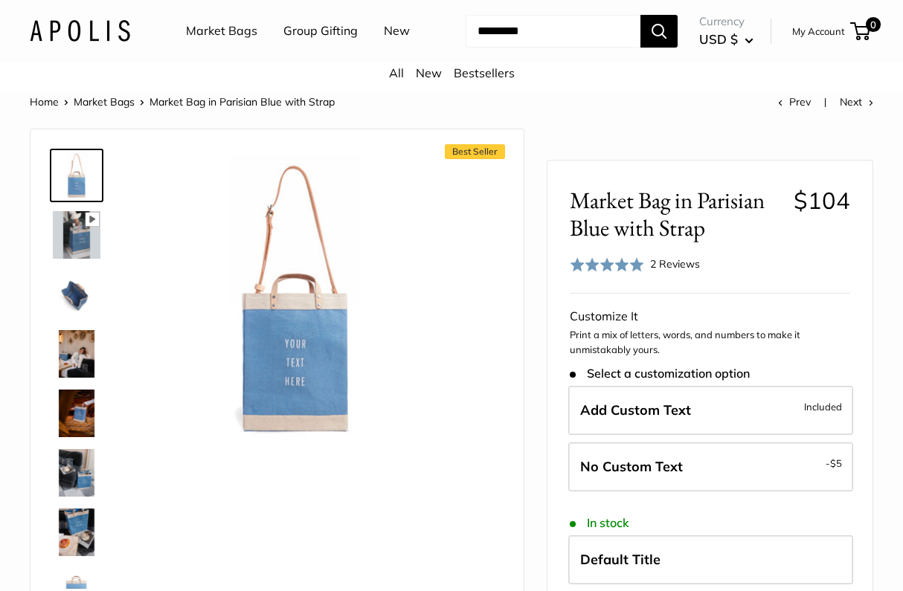
click at [77, 318] on img at bounding box center [77, 295] width 48 height 48
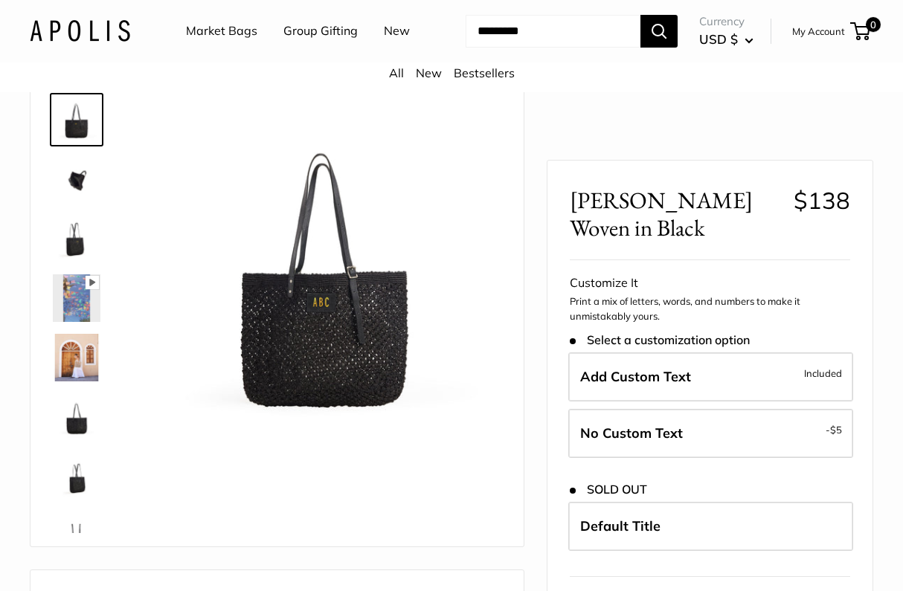
scroll to position [57, 0]
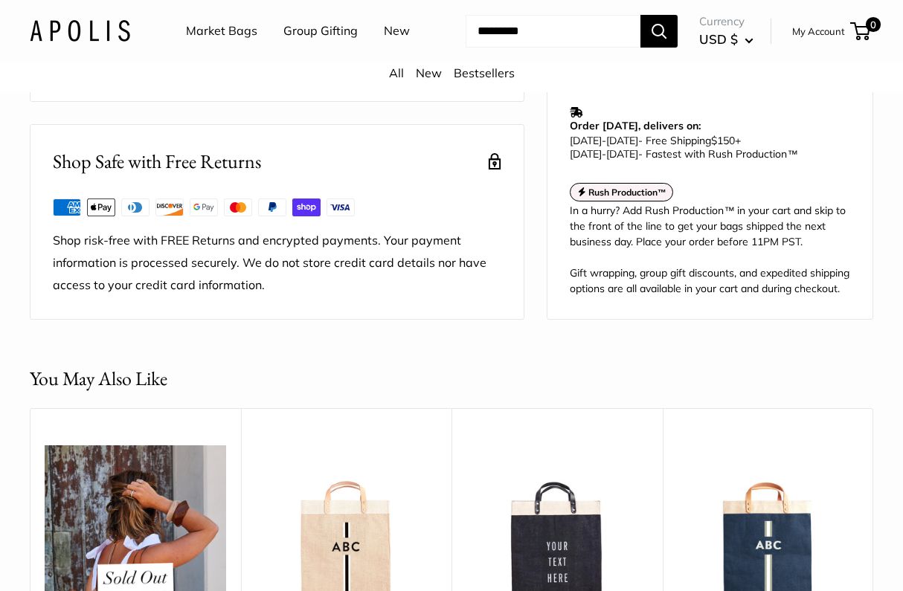
scroll to position [525, 0]
